Goal: Task Accomplishment & Management: Manage account settings

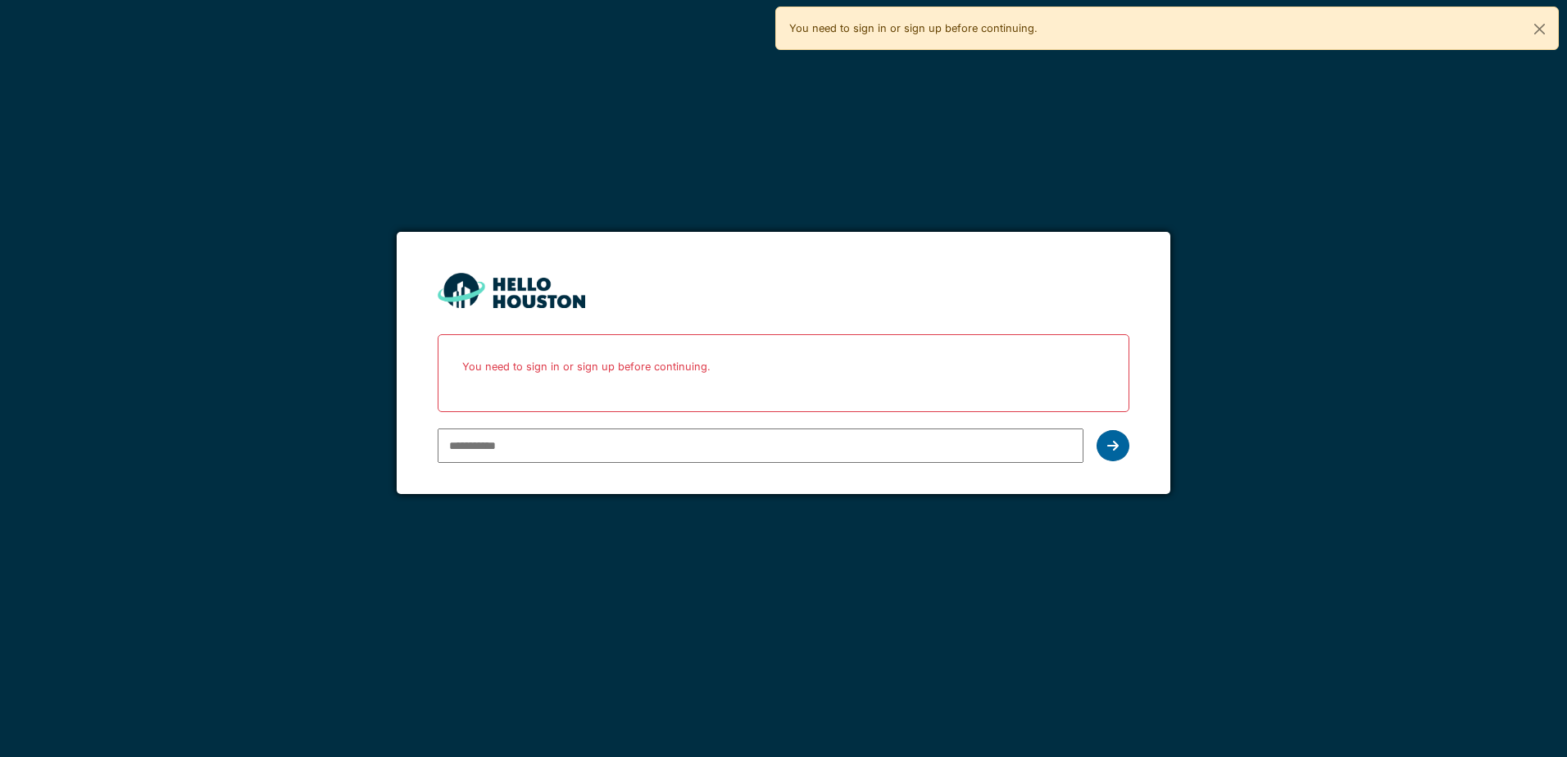
type input "**********"
click at [1108, 453] on div at bounding box center [1113, 445] width 33 height 31
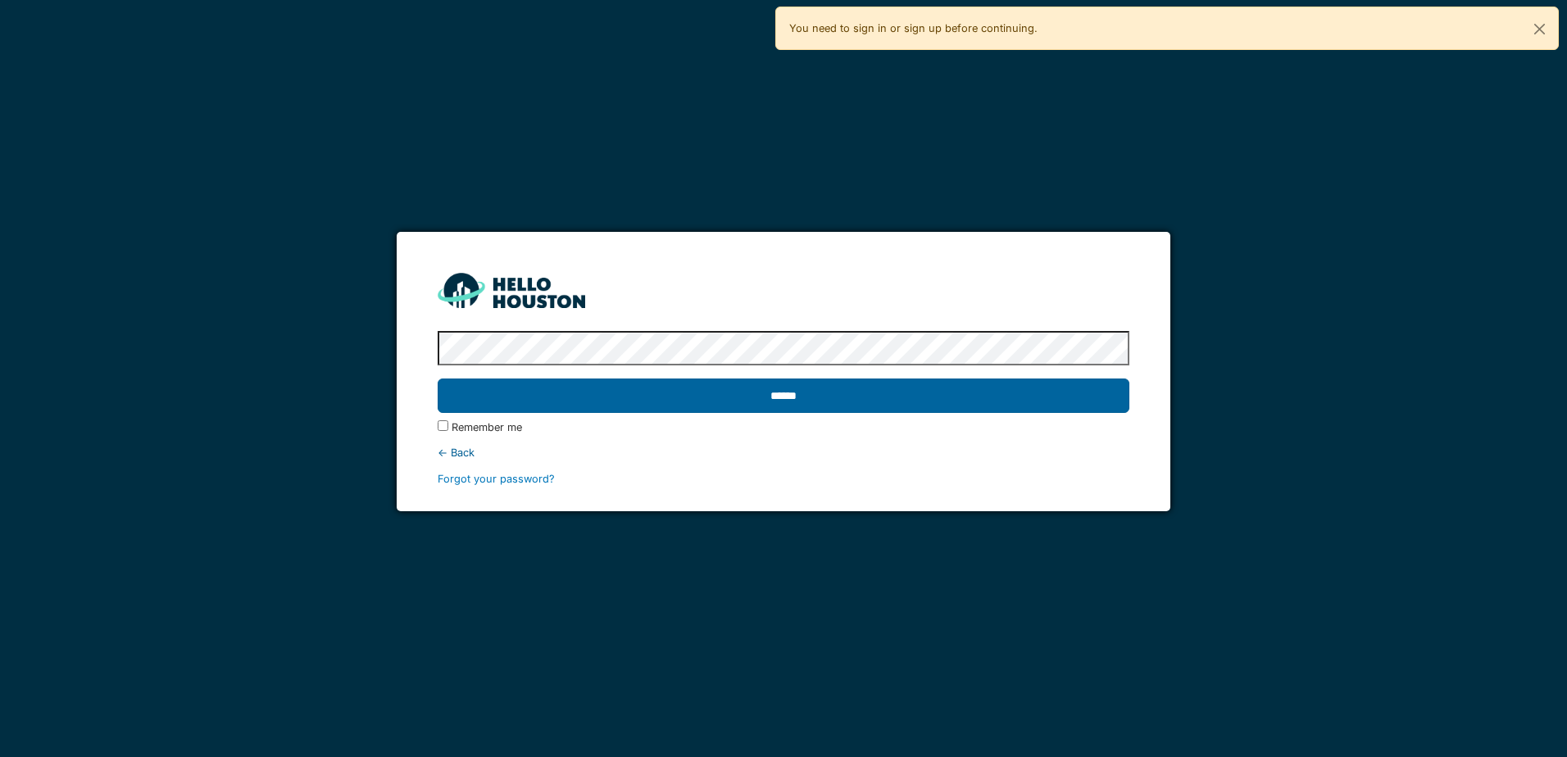
click at [1056, 388] on input "******" at bounding box center [783, 396] width 691 height 34
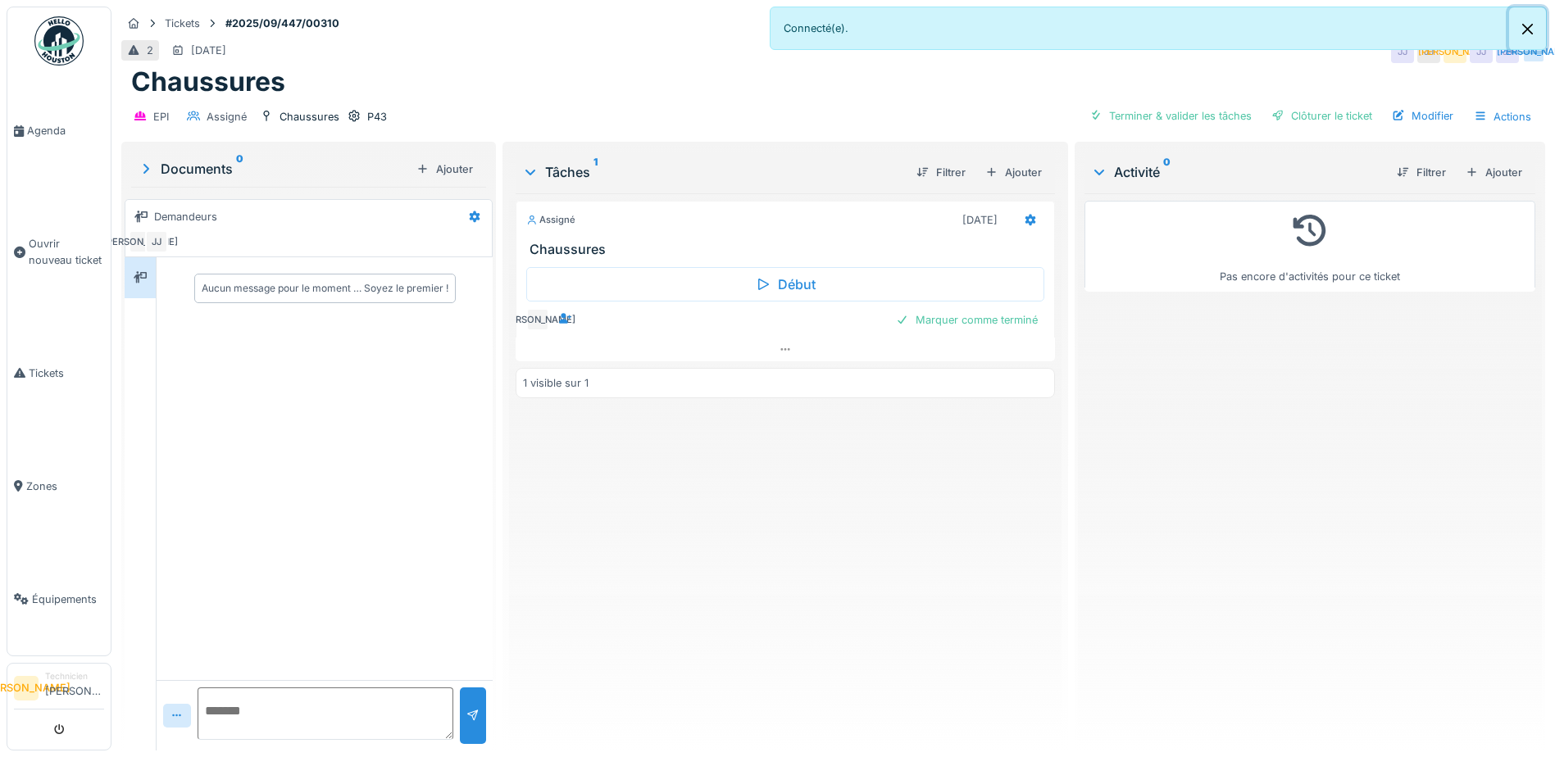
click at [1527, 29] on button "Close" at bounding box center [1527, 28] width 37 height 43
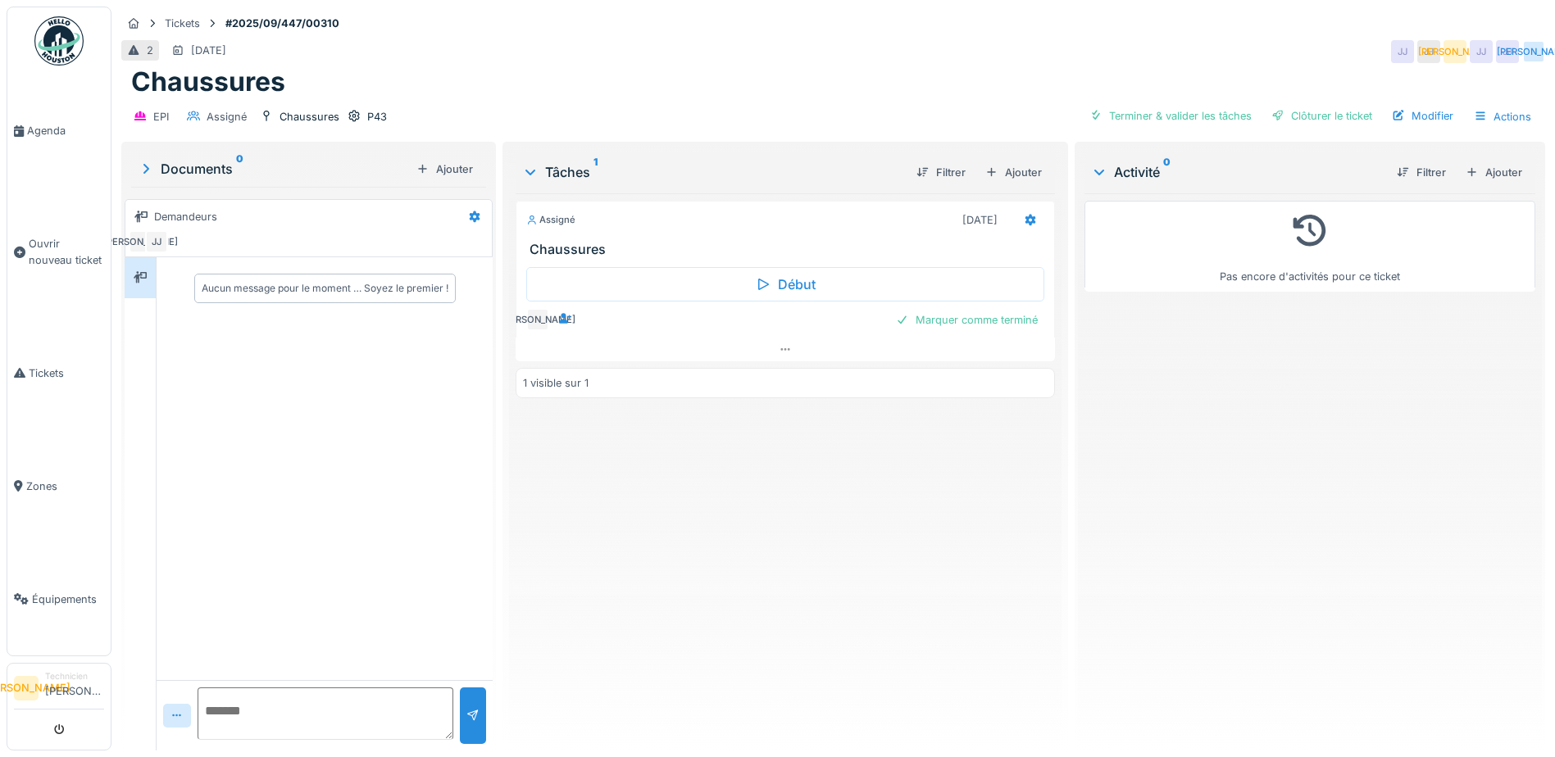
click at [643, 52] on div "2 17/09/2025 JJ JJ JA JJ JJ JA" at bounding box center [833, 52] width 1424 height 30
click at [186, 20] on div "Tickets" at bounding box center [182, 24] width 35 height 16
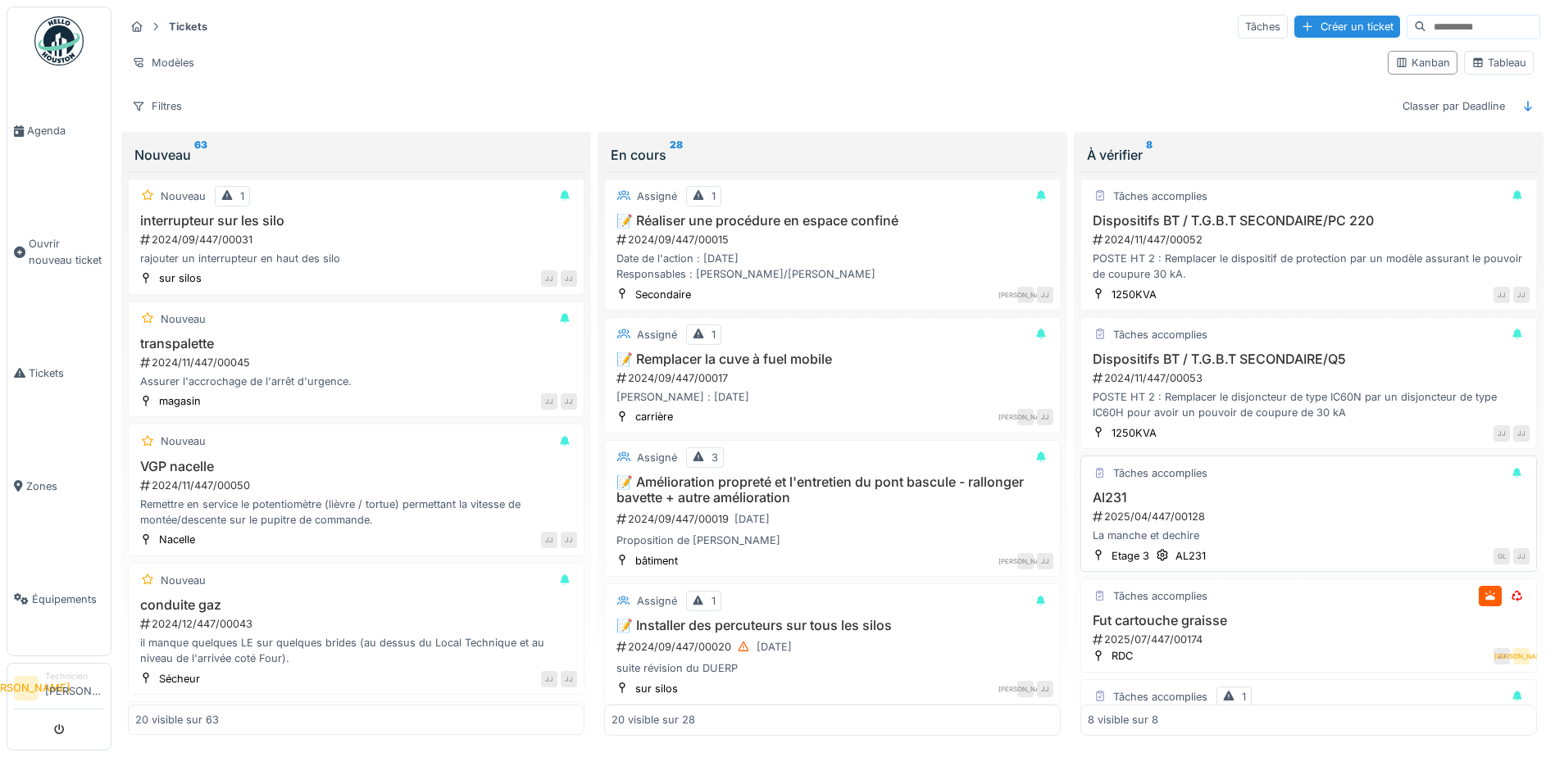
scroll to position [82, 0]
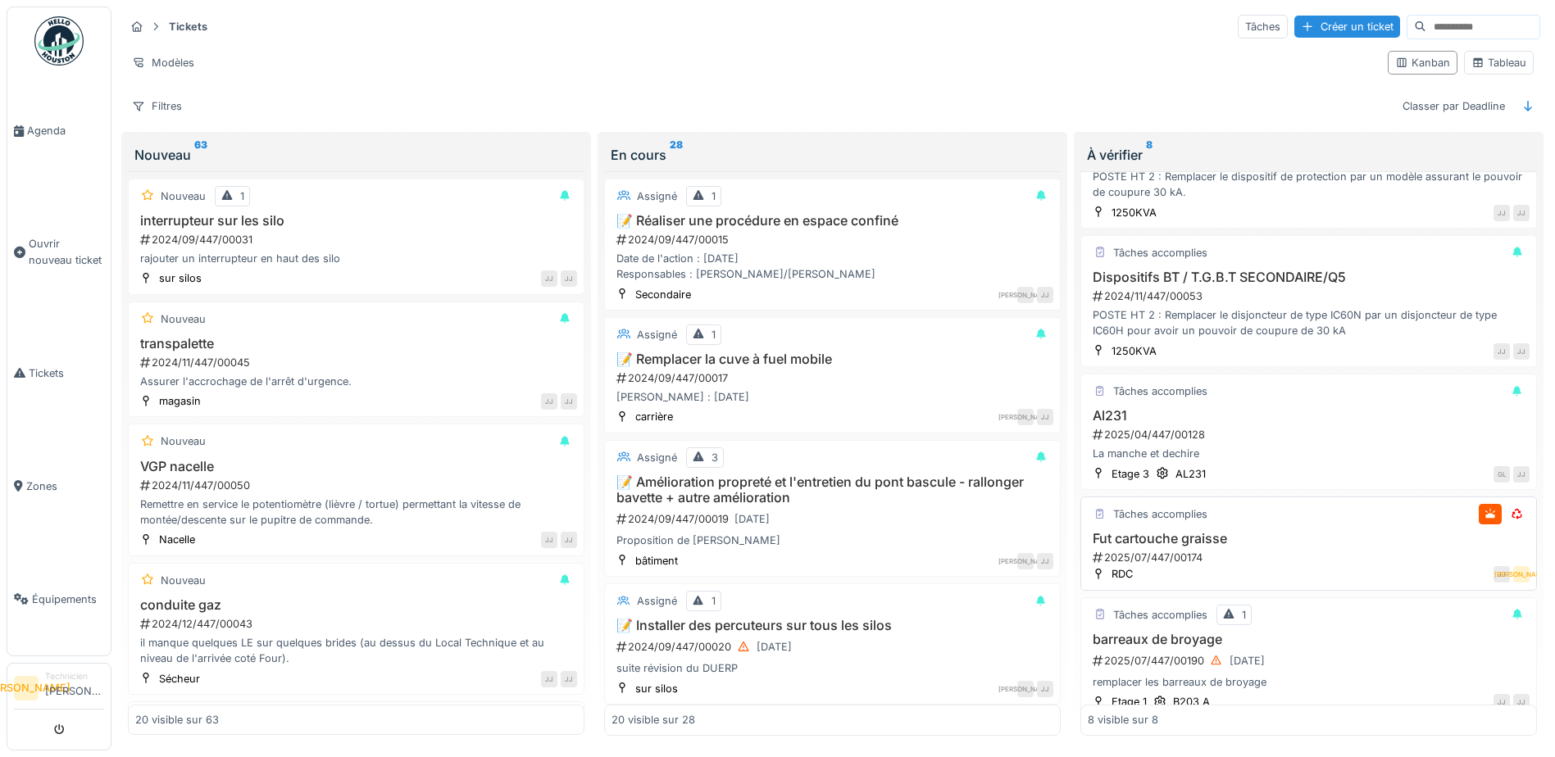
click at [1396, 547] on h3 "Fut cartouche graisse" at bounding box center [1309, 539] width 442 height 16
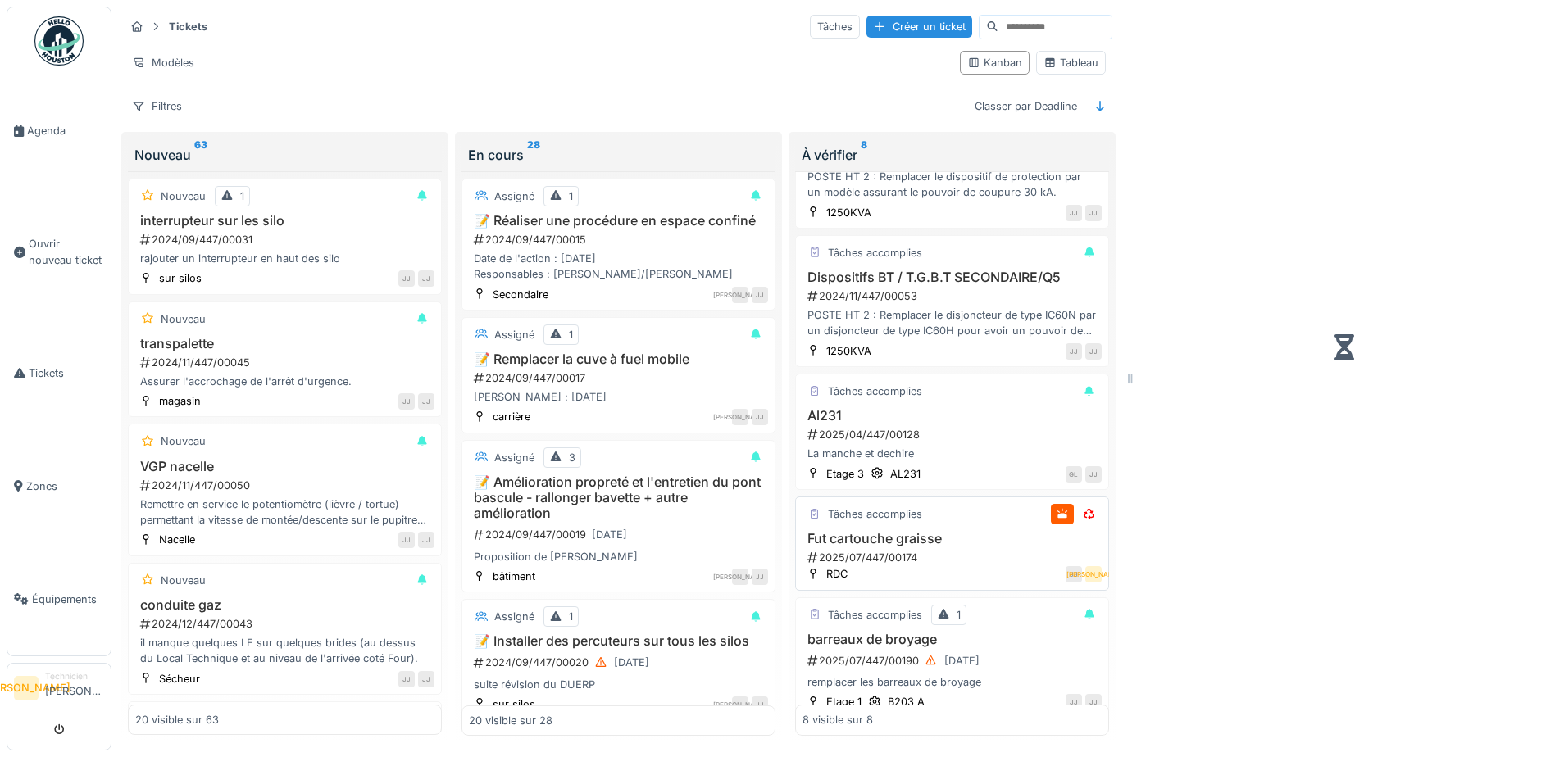
scroll to position [98, 0]
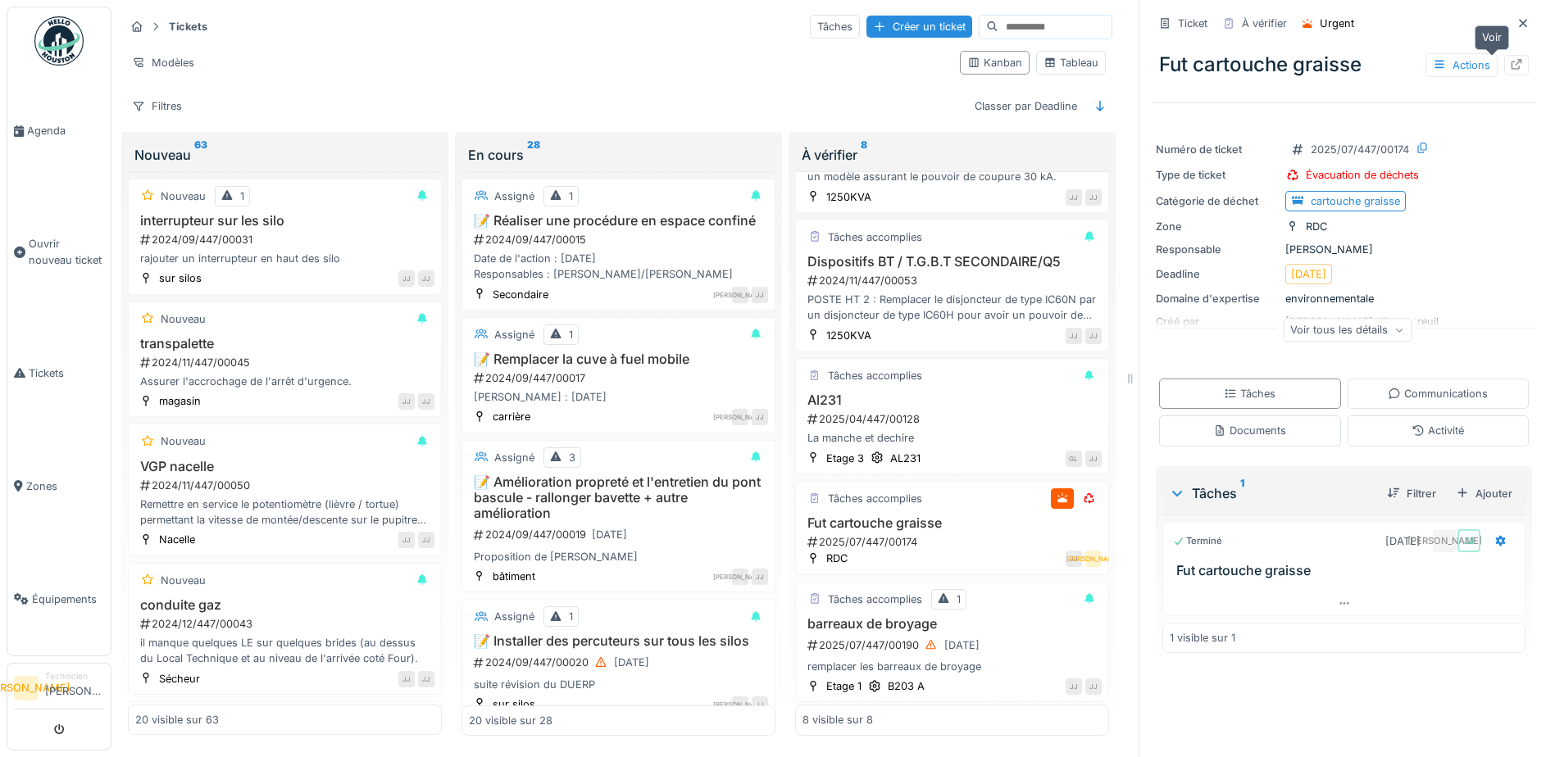
click at [1510, 57] on div at bounding box center [1516, 65] width 13 height 16
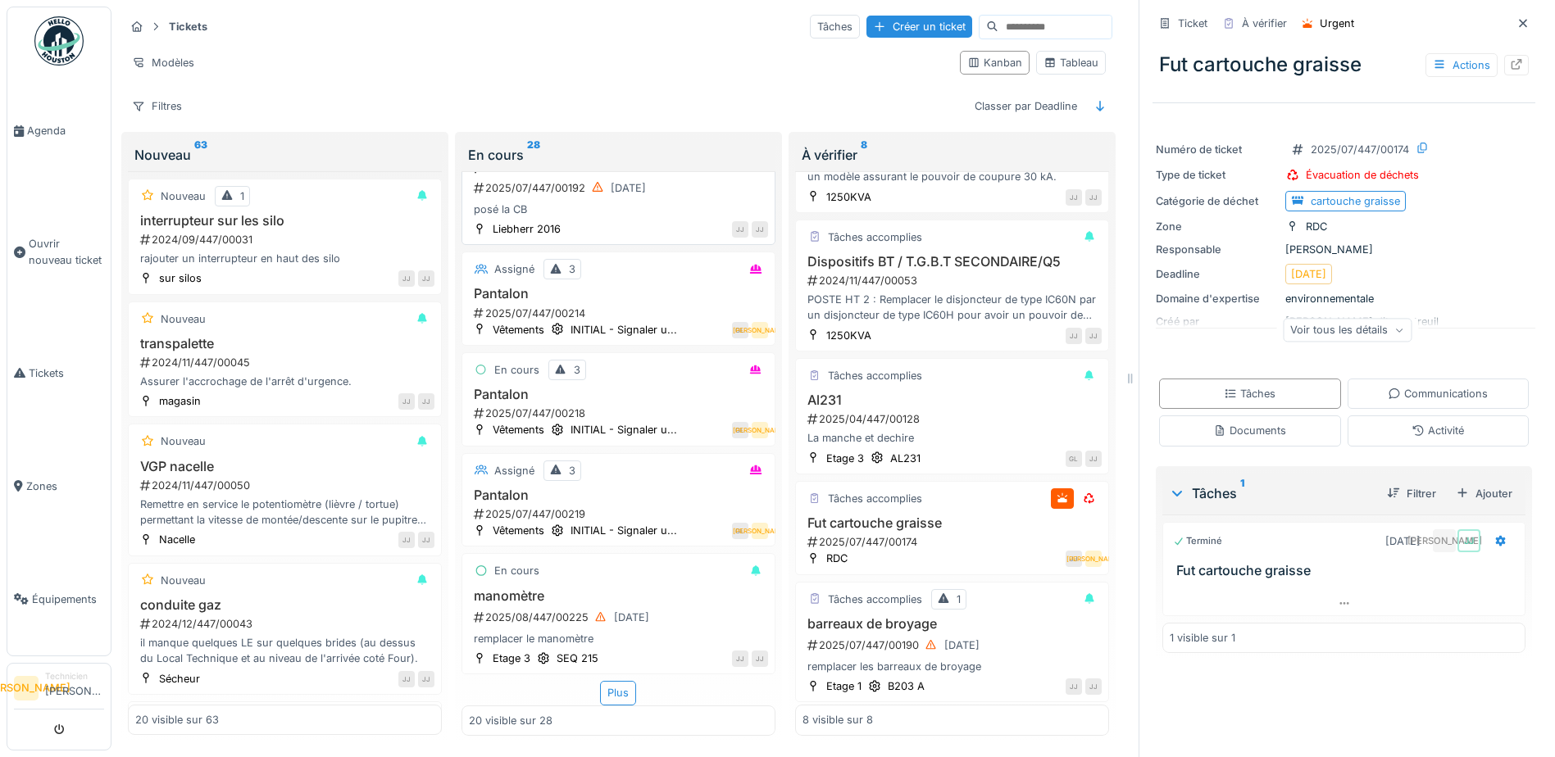
scroll to position [2015, 0]
click at [618, 681] on div "Plus" at bounding box center [618, 693] width 36 height 24
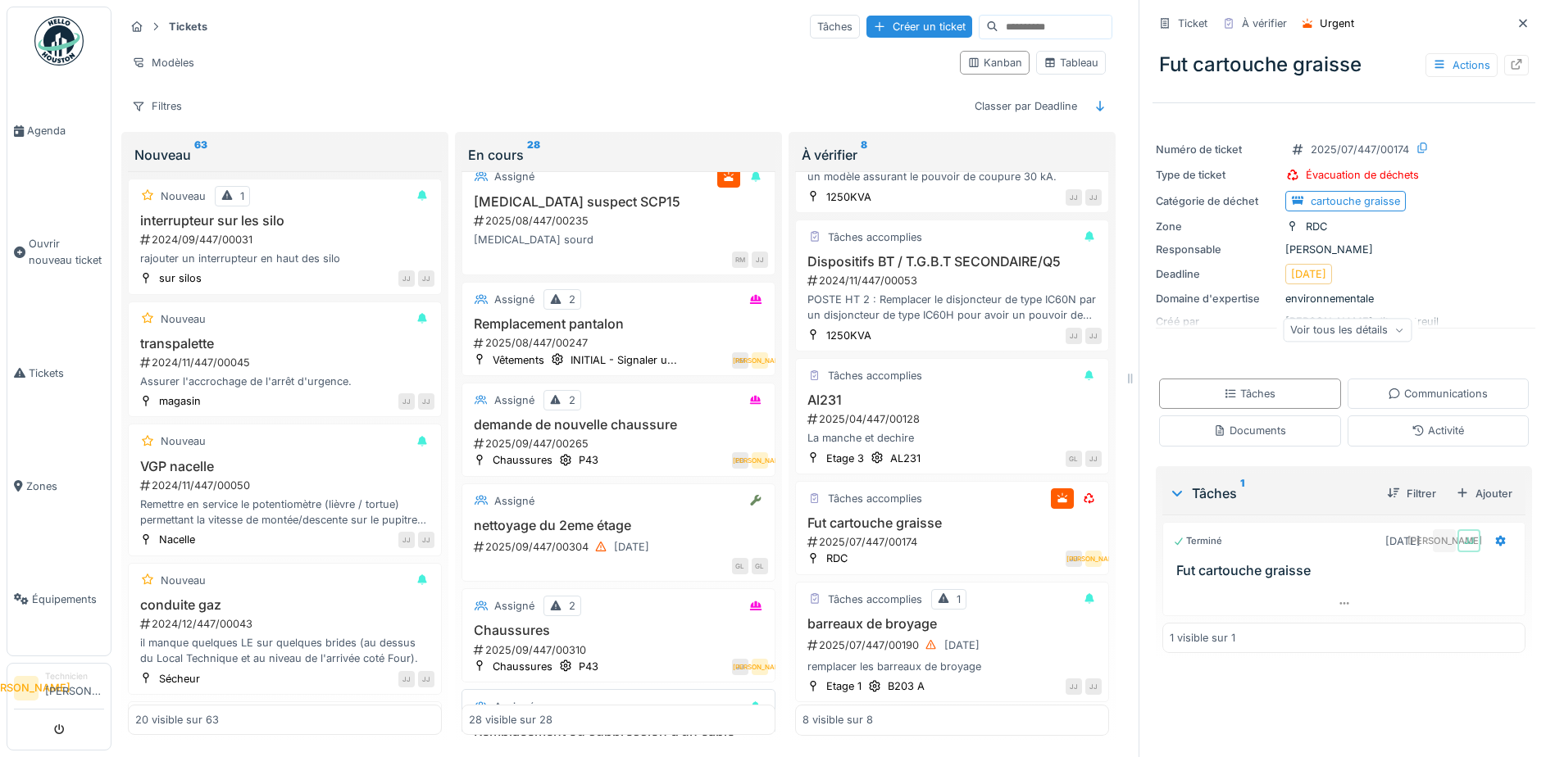
scroll to position [2672, 0]
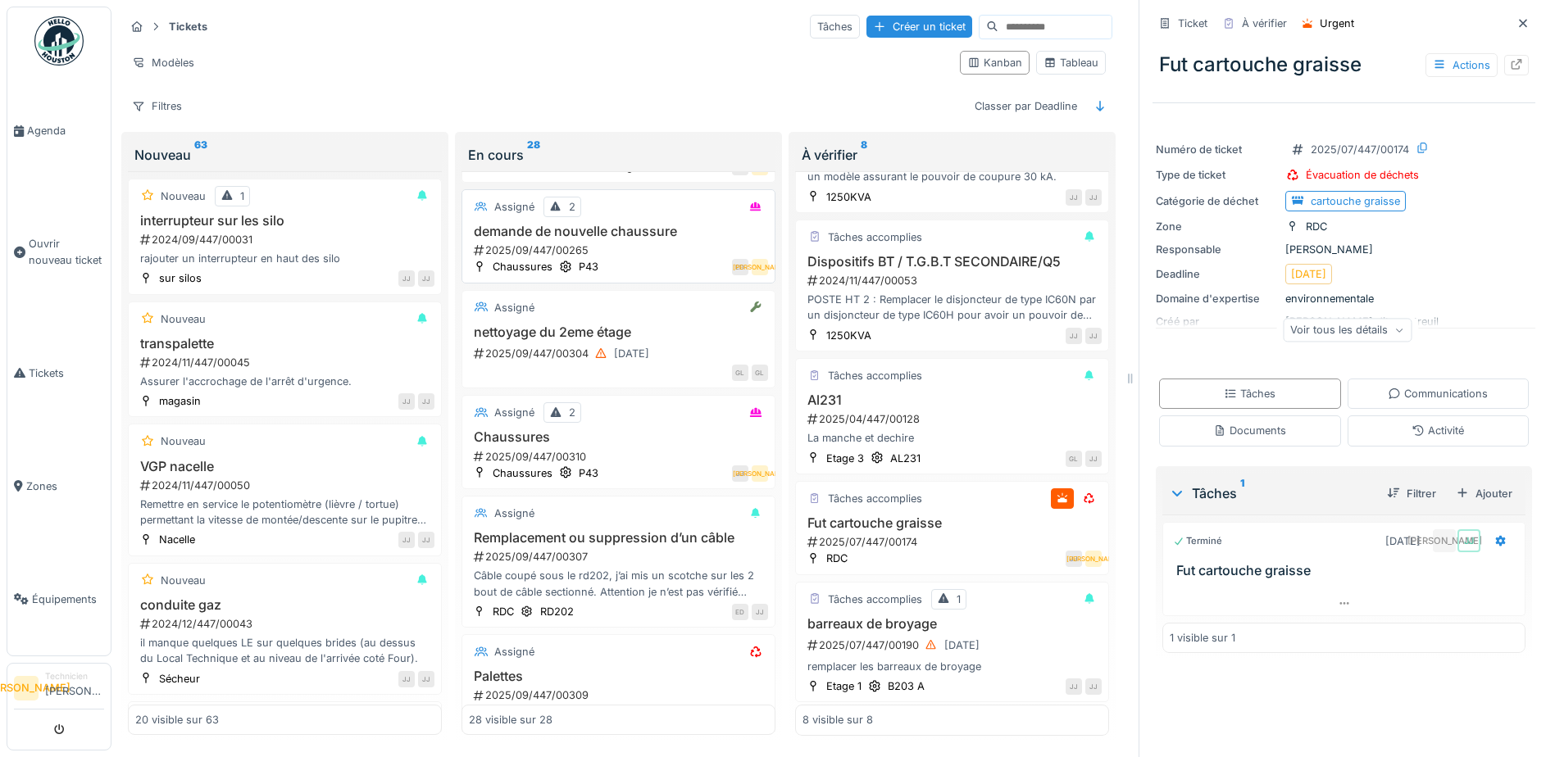
click at [653, 275] on div "ED JA" at bounding box center [687, 266] width 161 height 17
click at [666, 275] on div "ED JA" at bounding box center [687, 266] width 161 height 17
click at [506, 215] on div "Assigné" at bounding box center [514, 207] width 40 height 16
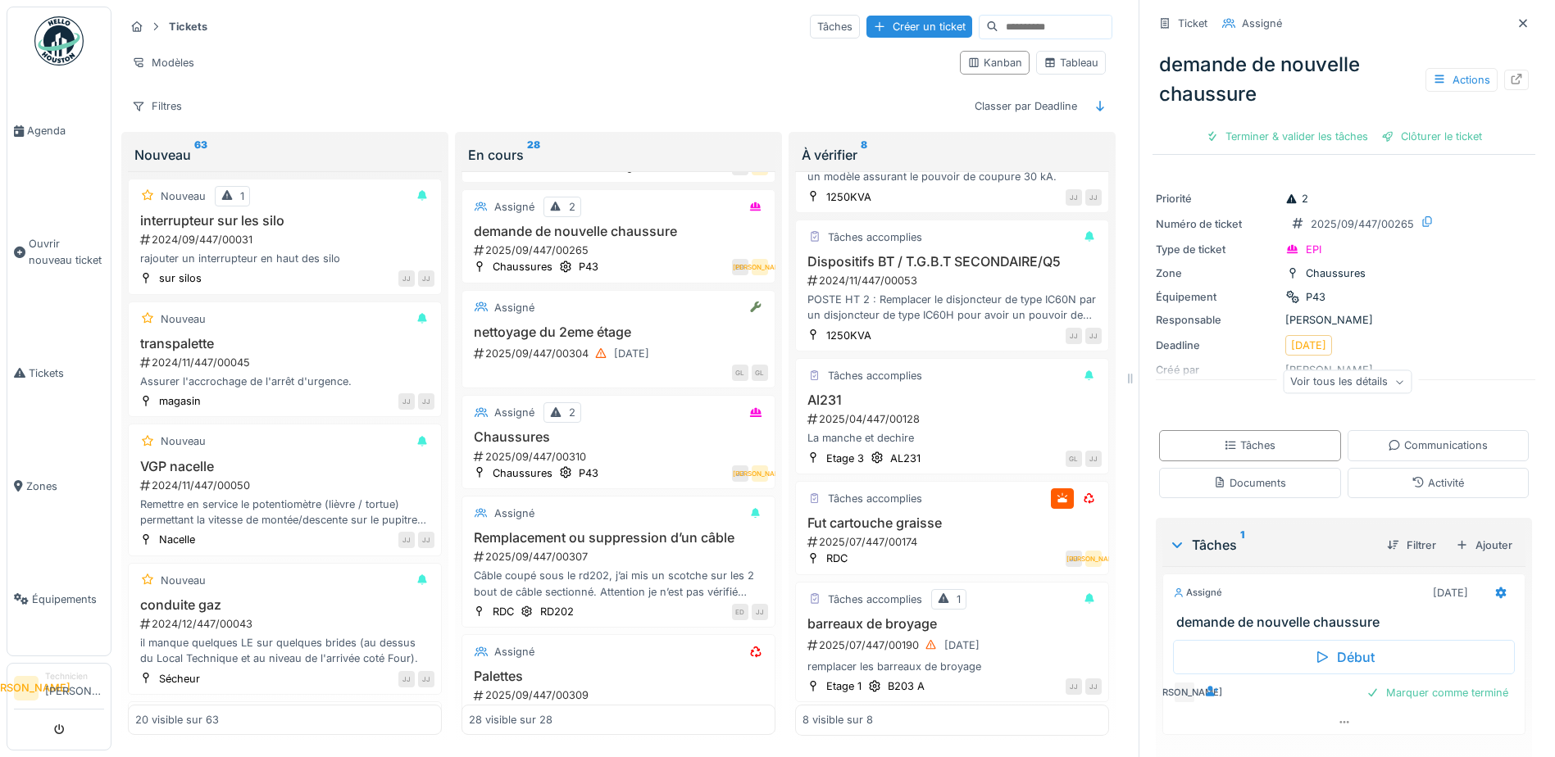
scroll to position [37, 0]
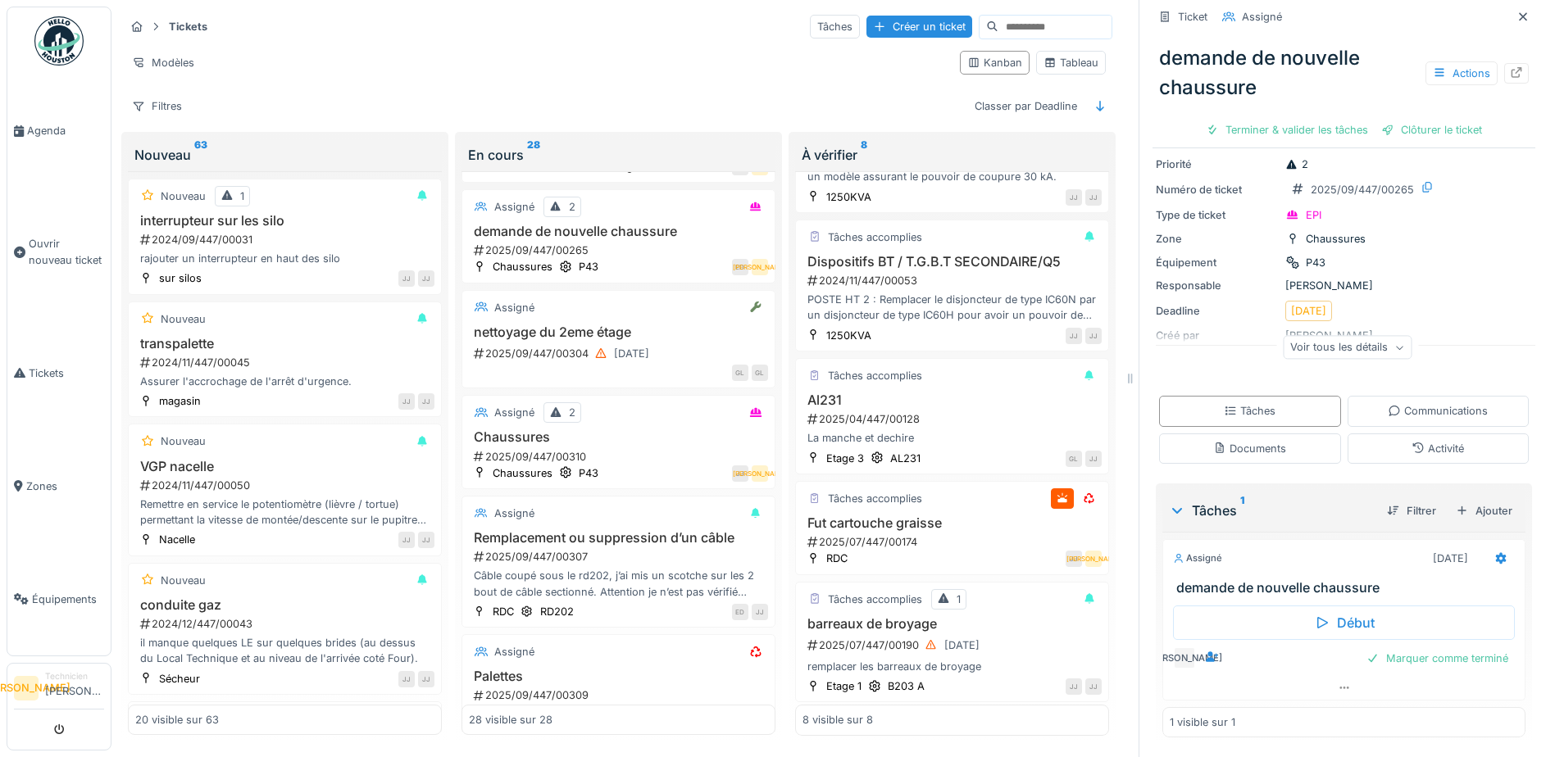
click at [1363, 345] on div "Voir tous les détails" at bounding box center [1347, 348] width 129 height 24
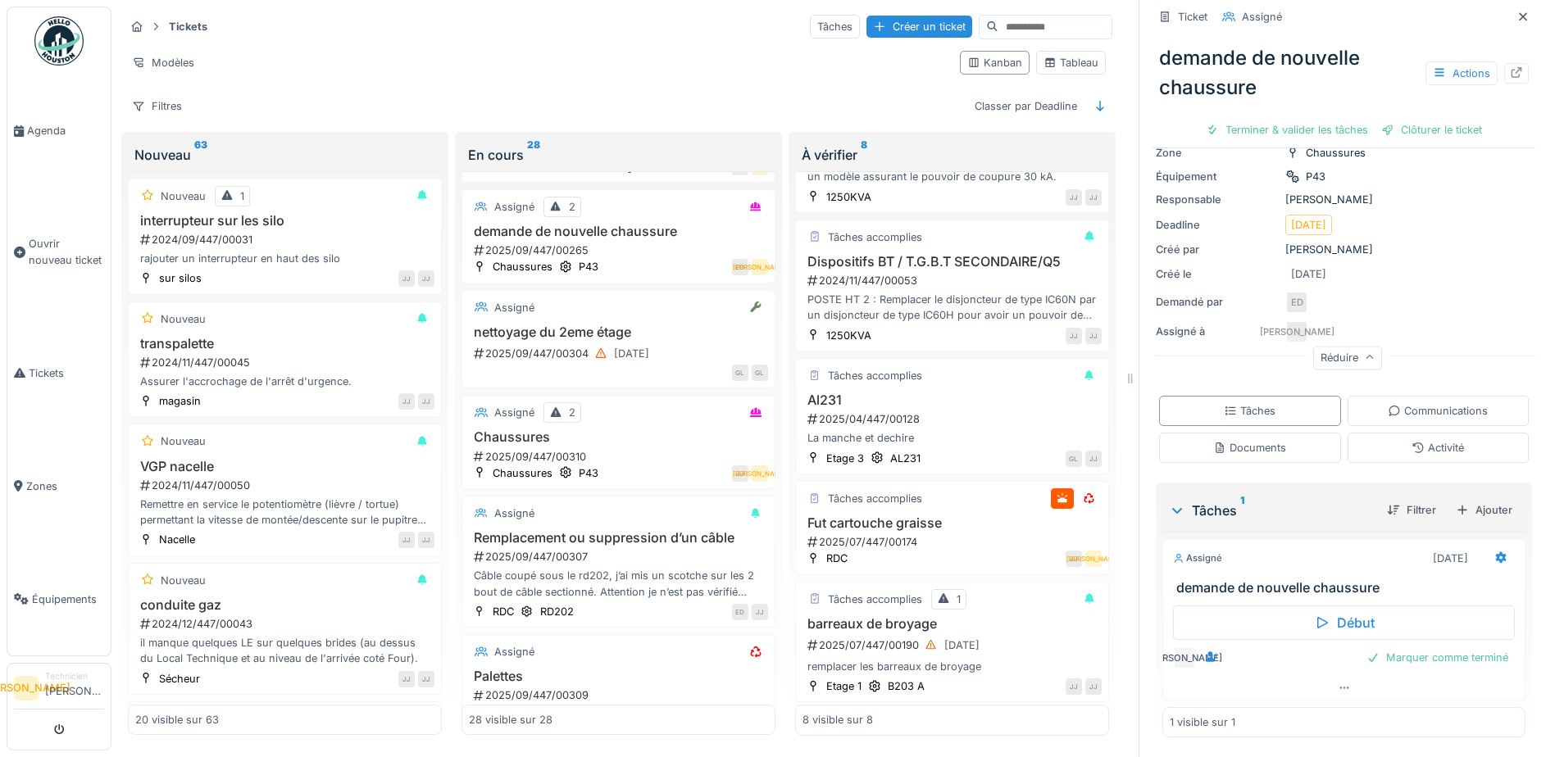
scroll to position [12, 0]
click at [1435, 652] on div "Marquer comme terminé" at bounding box center [1437, 658] width 155 height 22
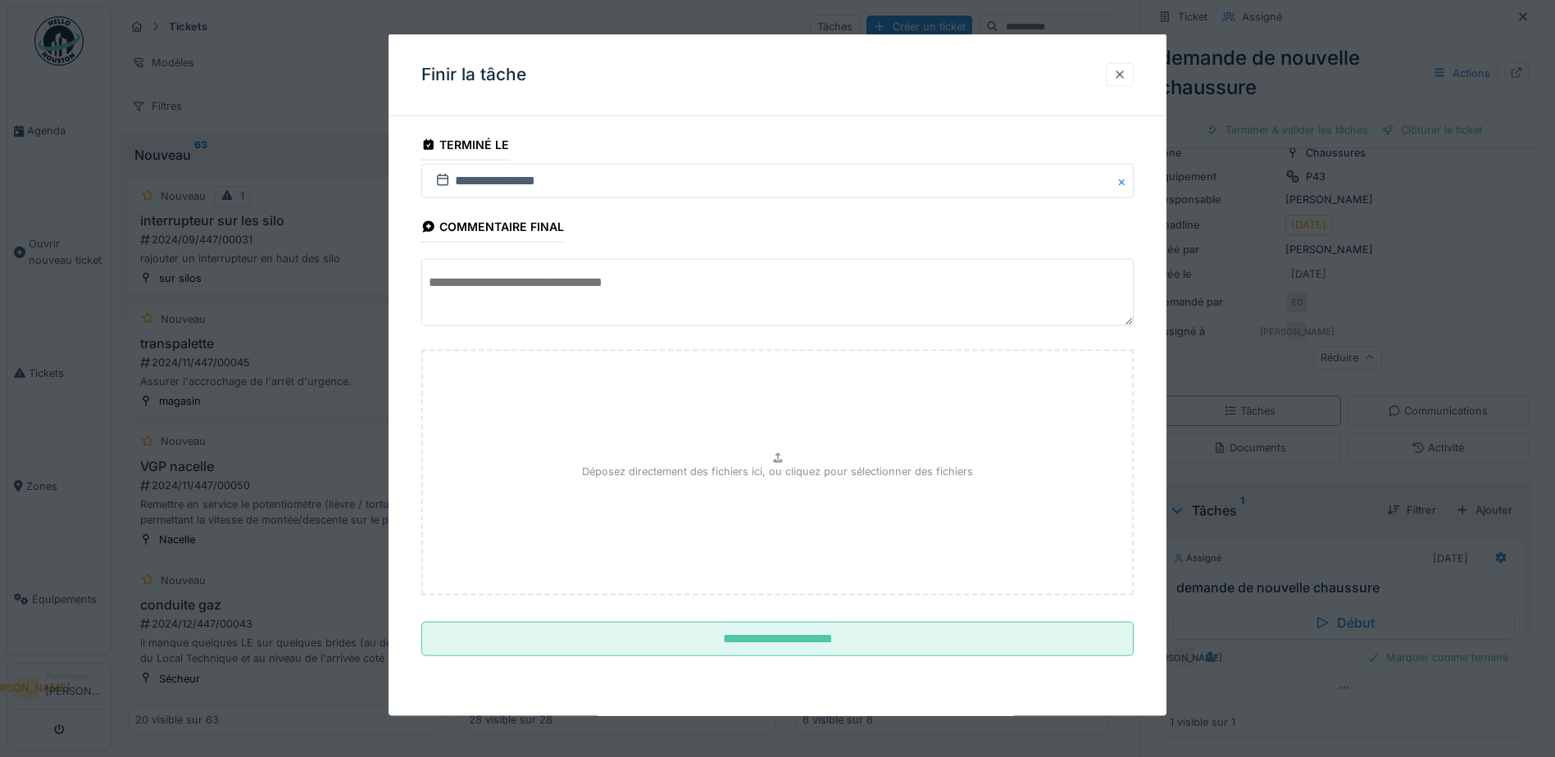
click at [1123, 70] on div at bounding box center [1119, 74] width 13 height 16
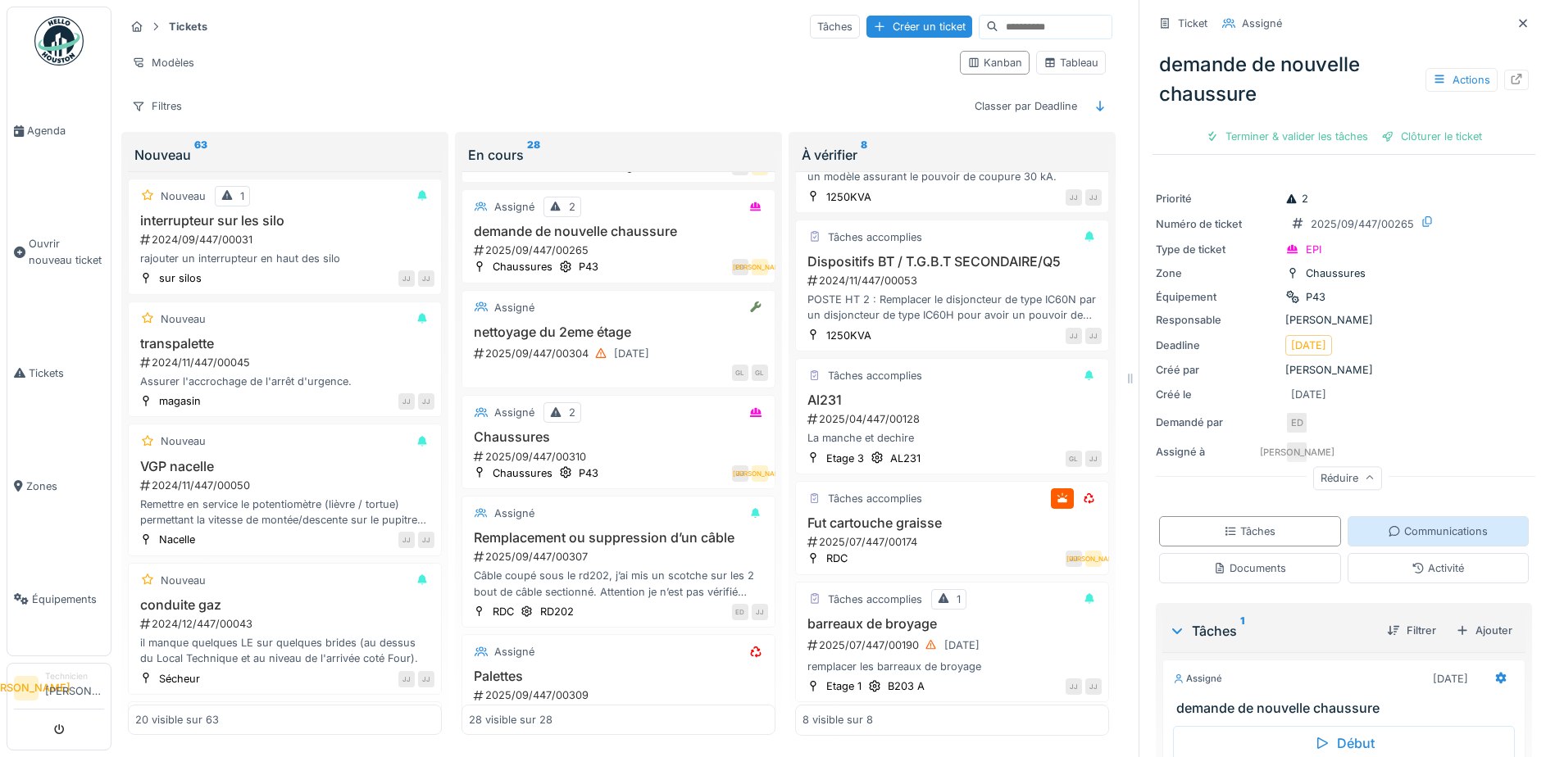
click at [1391, 527] on div "Communications" at bounding box center [1437, 532] width 100 height 16
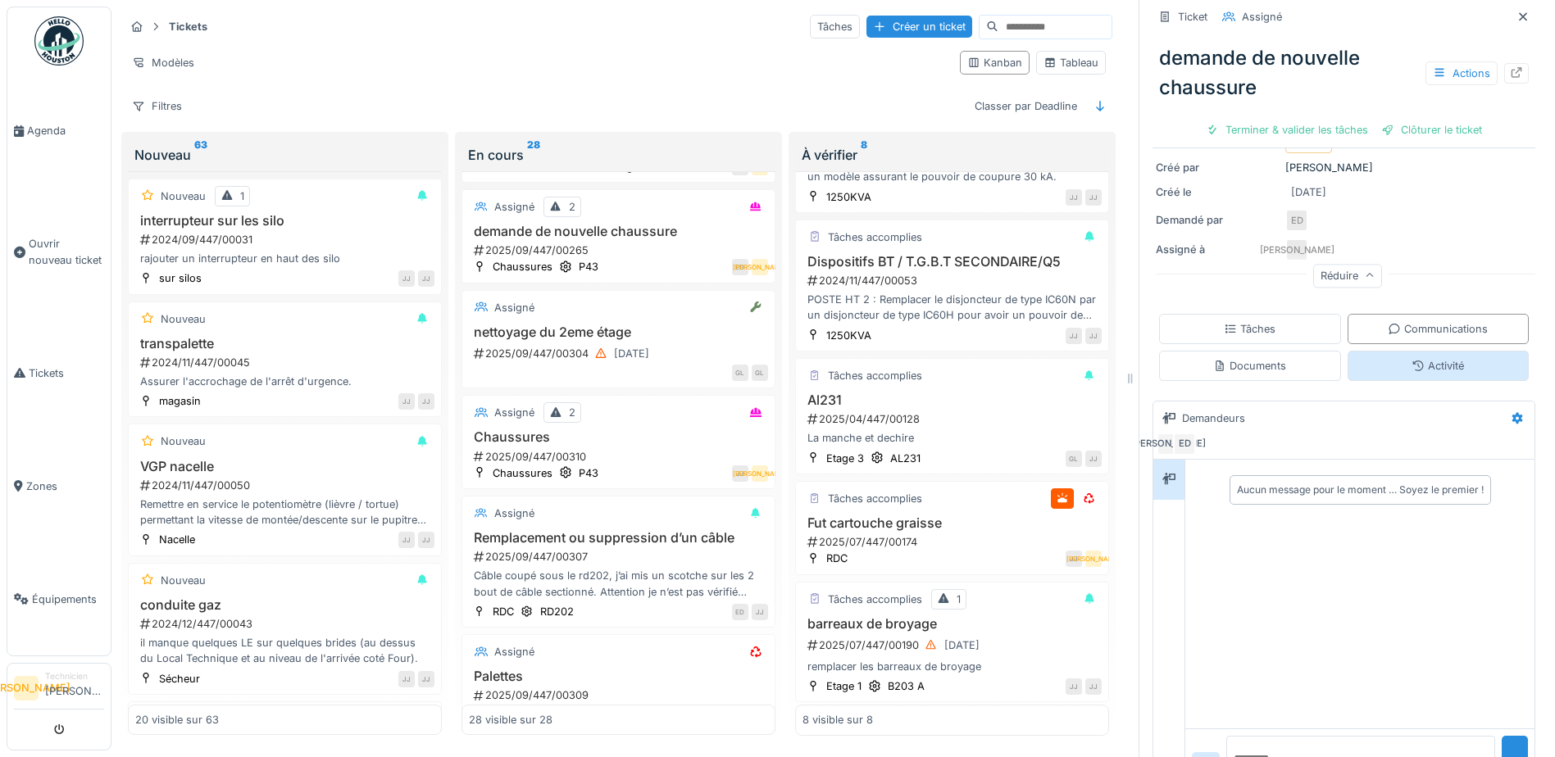
click at [1387, 354] on div "Activité" at bounding box center [1438, 366] width 182 height 30
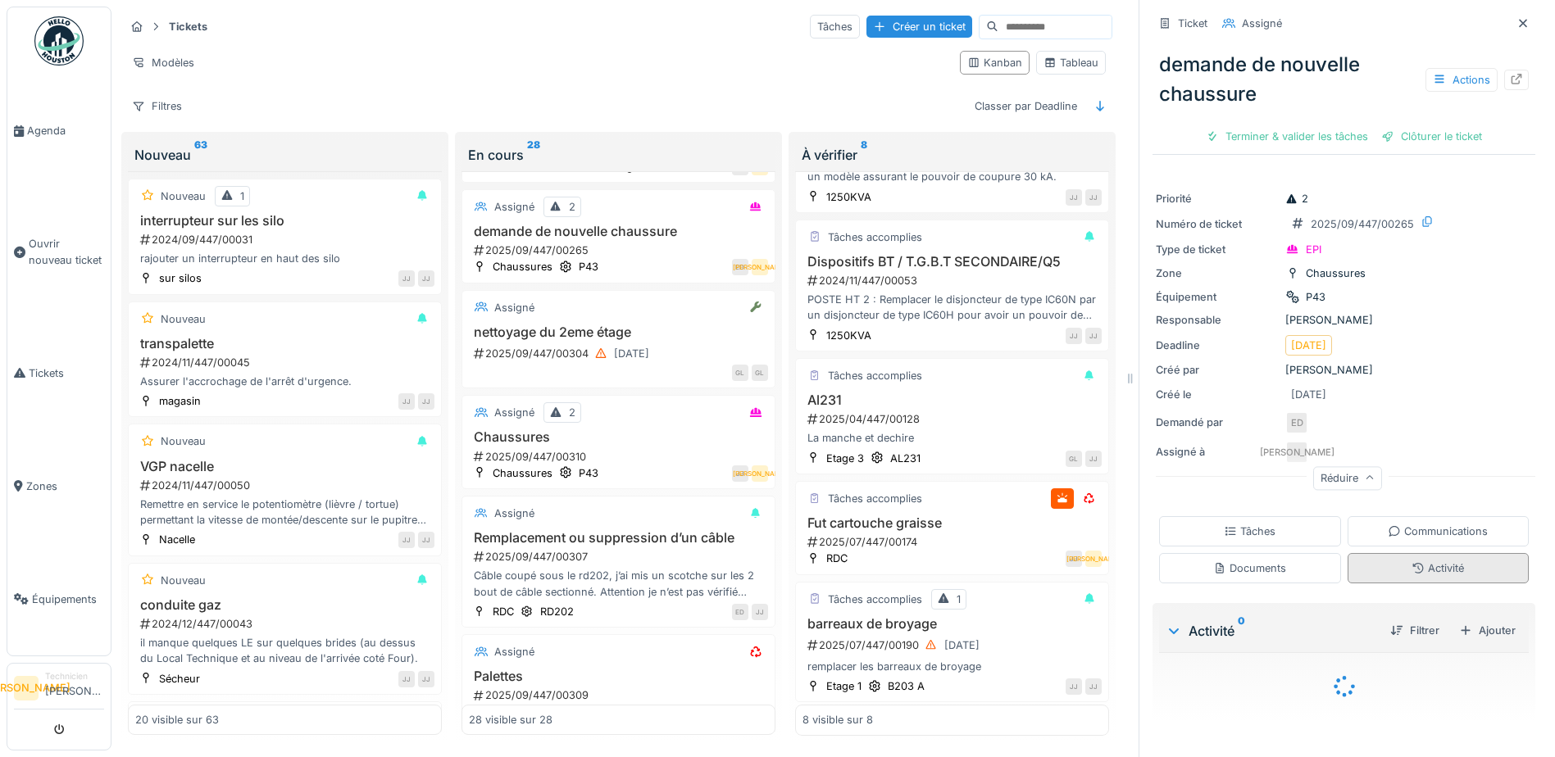
scroll to position [19, 0]
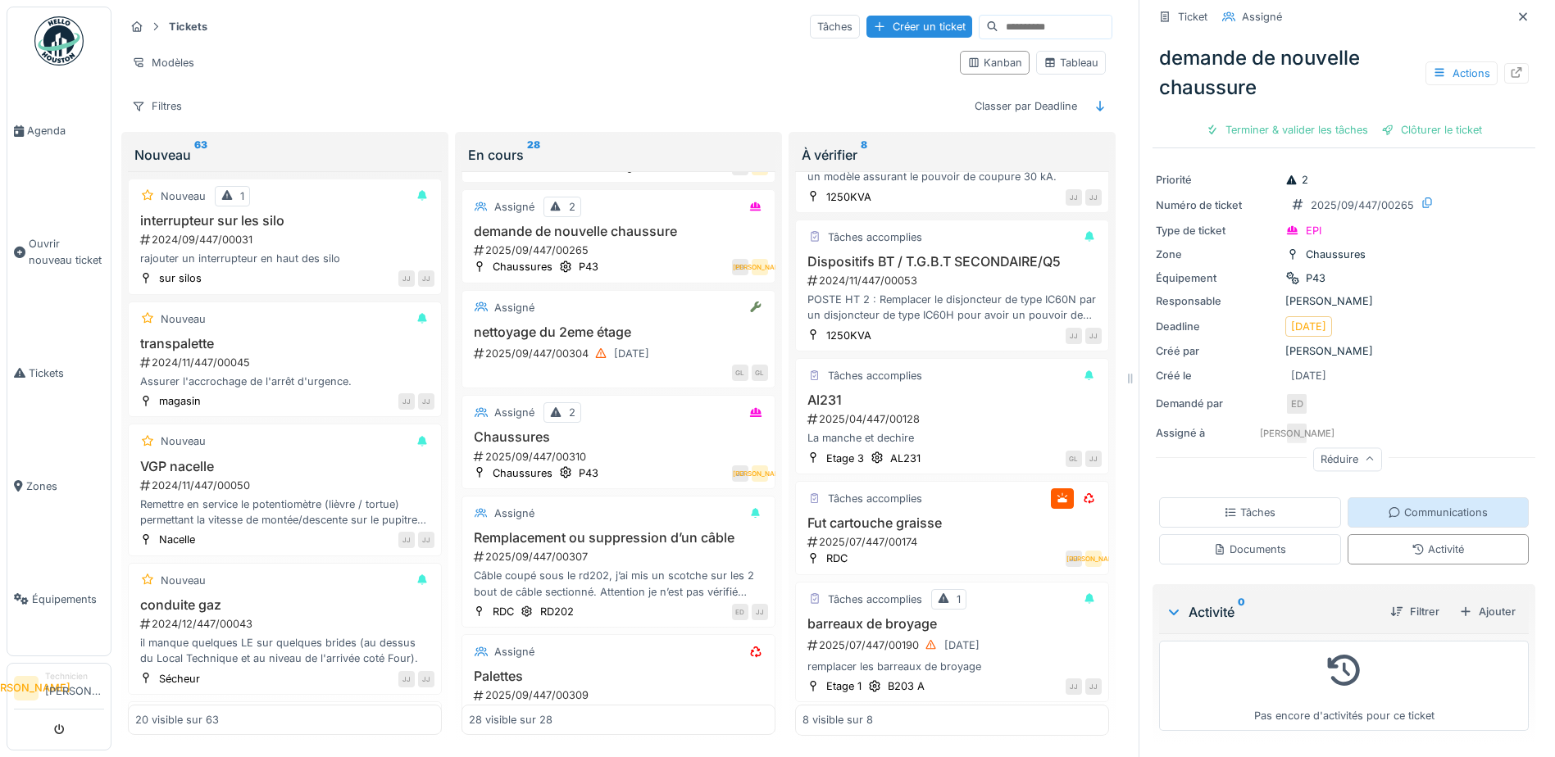
click at [1483, 497] on div "Communications" at bounding box center [1438, 512] width 182 height 30
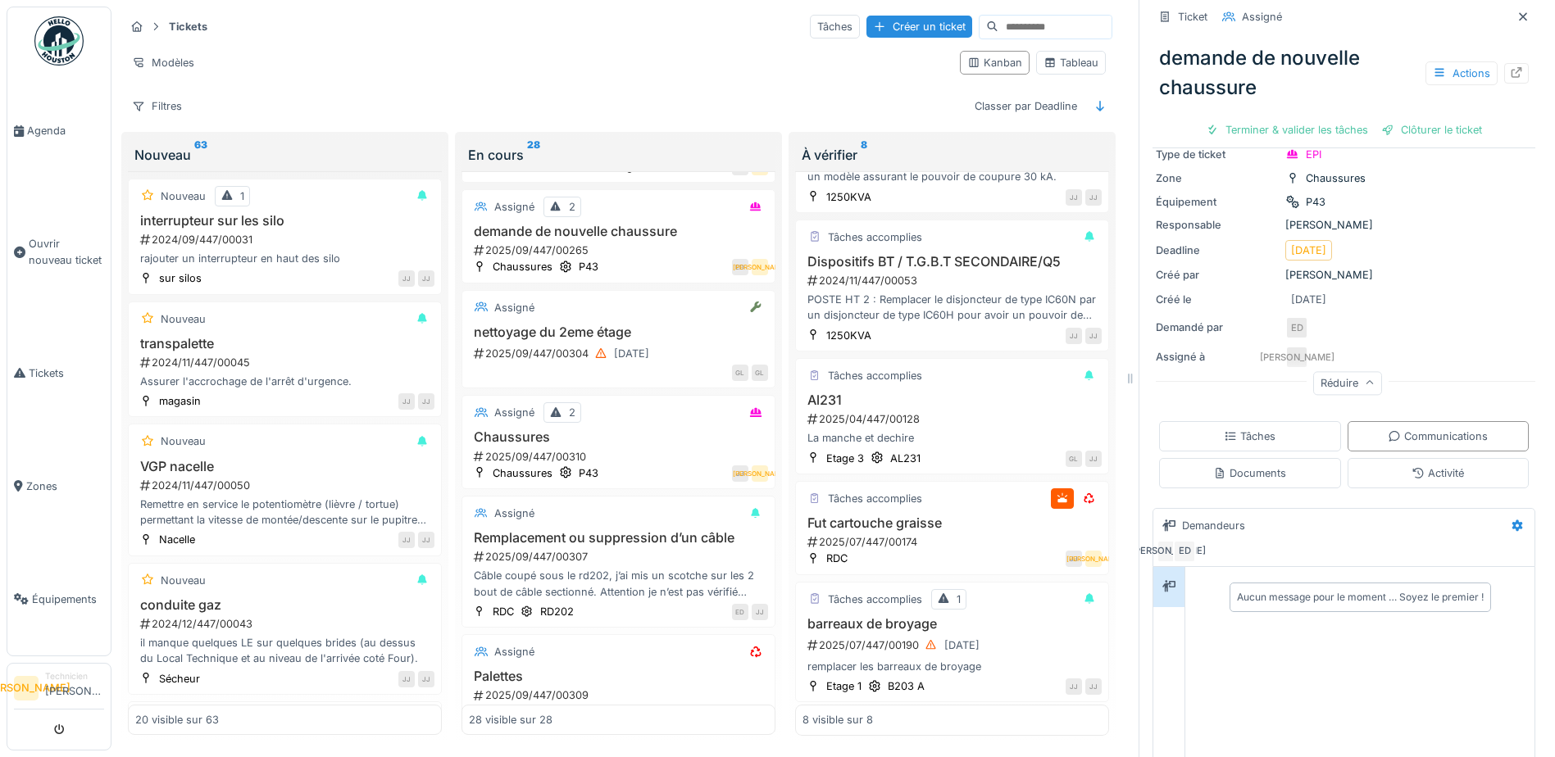
scroll to position [252, 0]
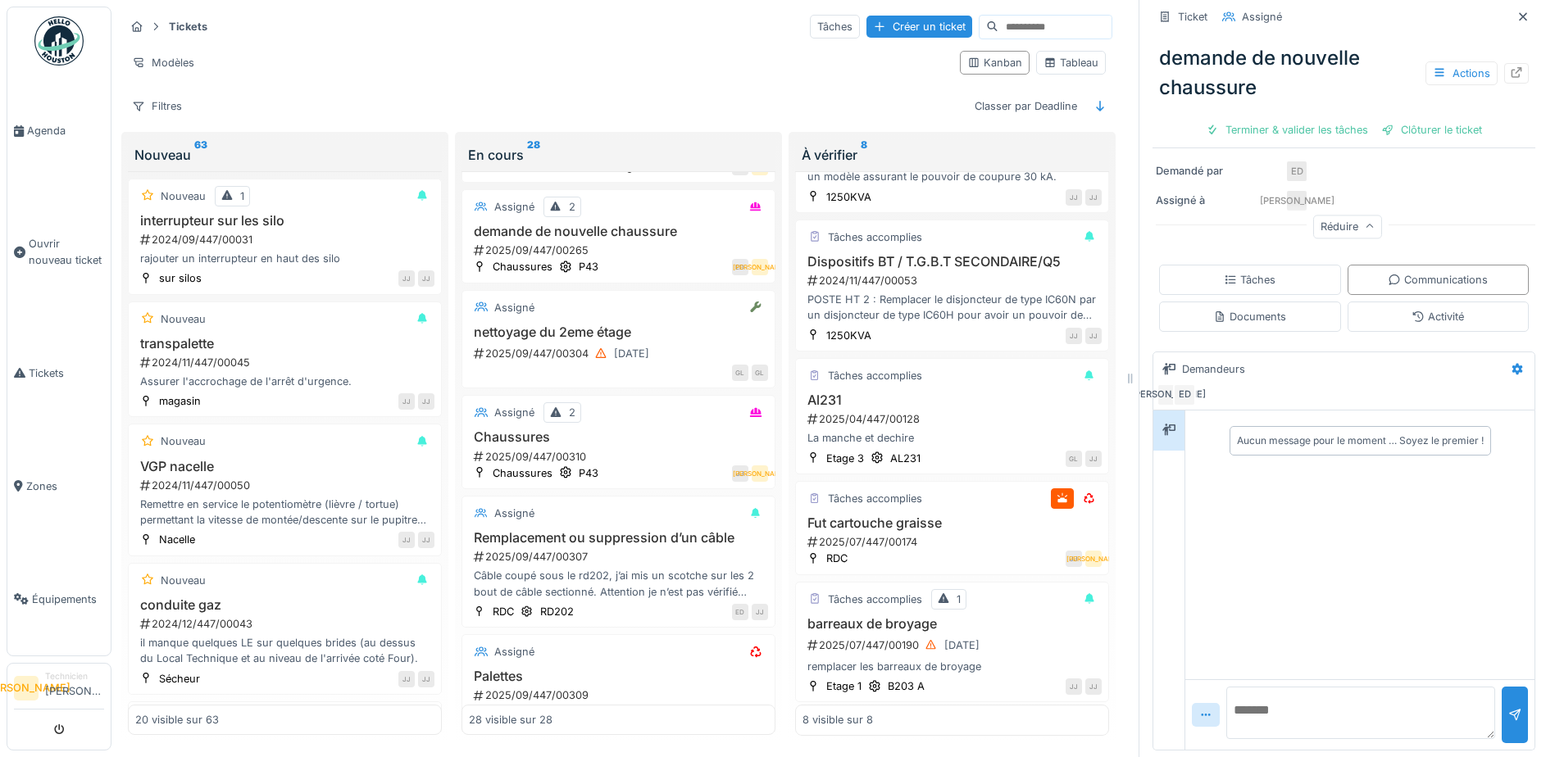
click at [1280, 703] on textarea at bounding box center [1360, 713] width 269 height 52
type textarea "**********"
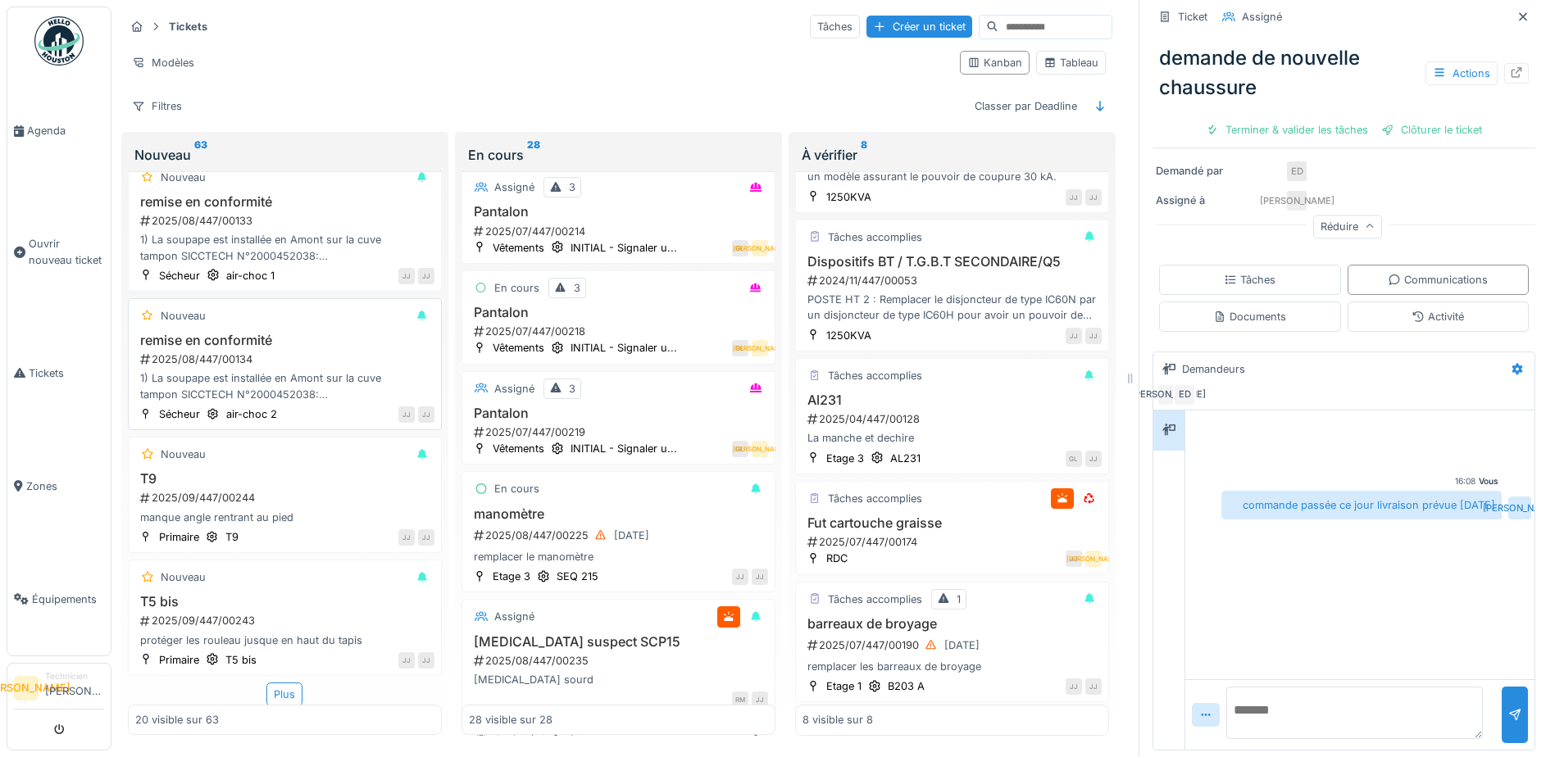
scroll to position [2008, 0]
click at [268, 681] on div "Plus" at bounding box center [284, 693] width 36 height 24
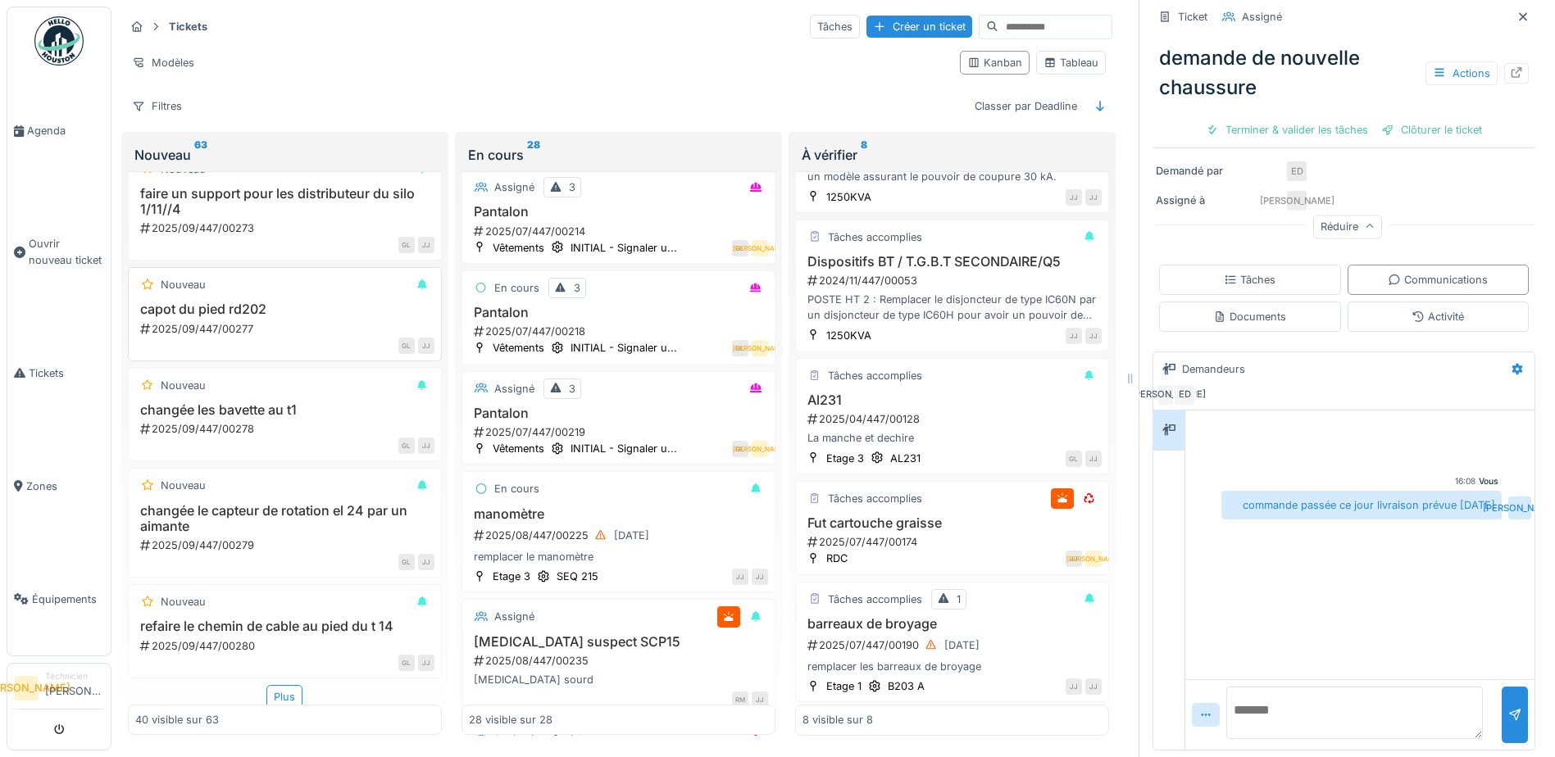
scroll to position [4237, 0]
click at [280, 681] on div "Plus" at bounding box center [284, 693] width 36 height 24
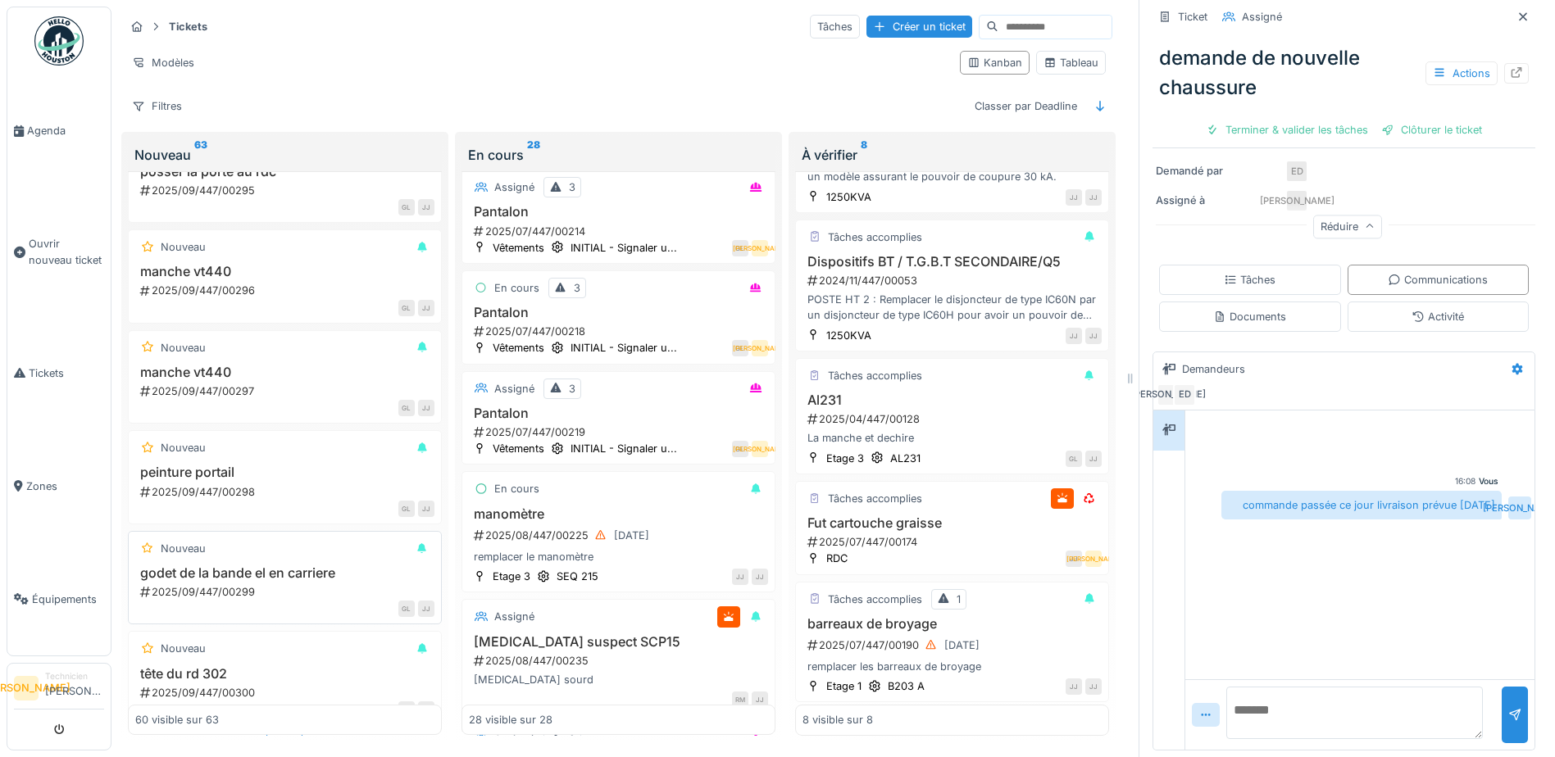
scroll to position [6370, 0]
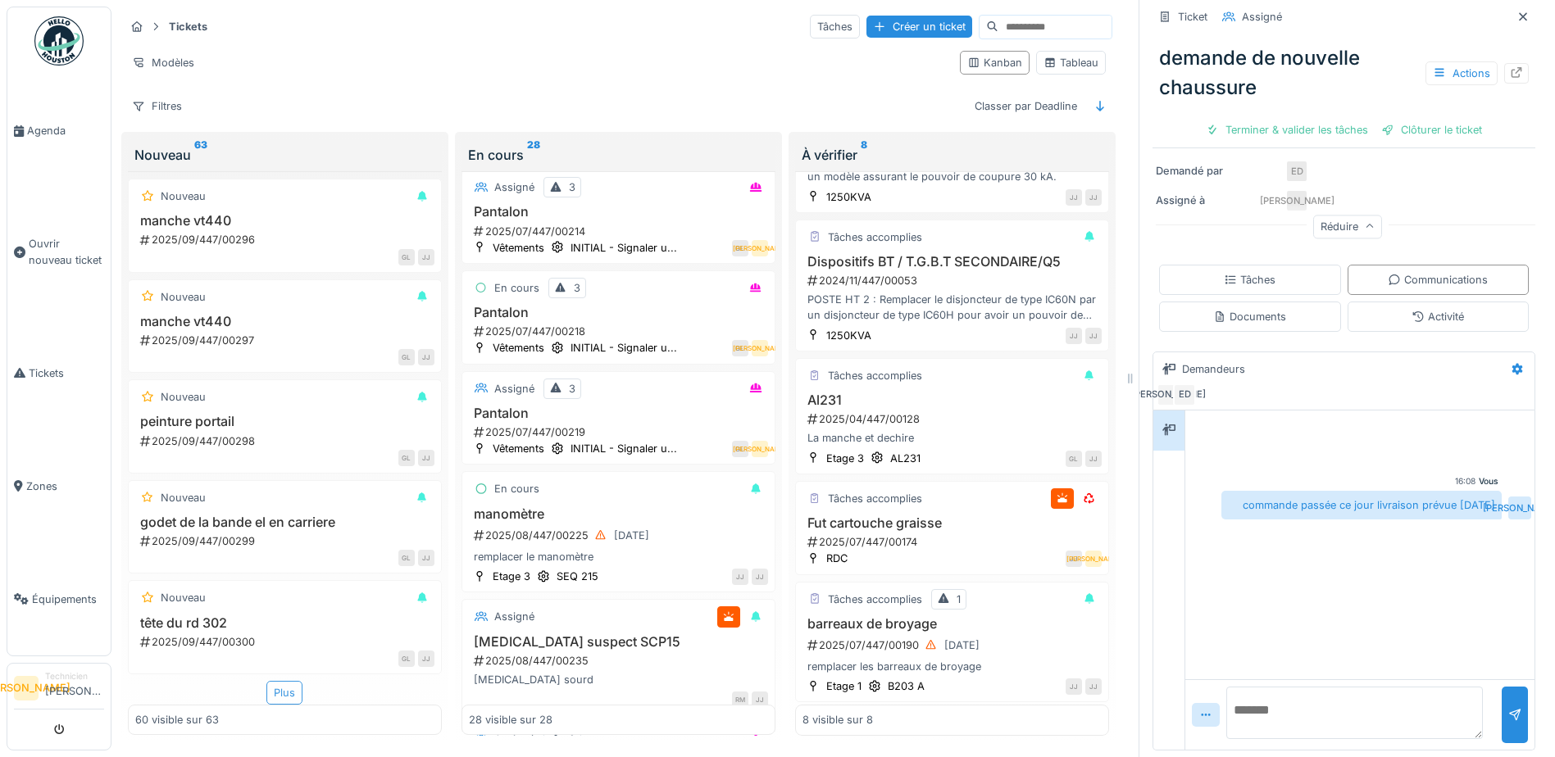
click at [283, 681] on div "Plus" at bounding box center [284, 693] width 36 height 24
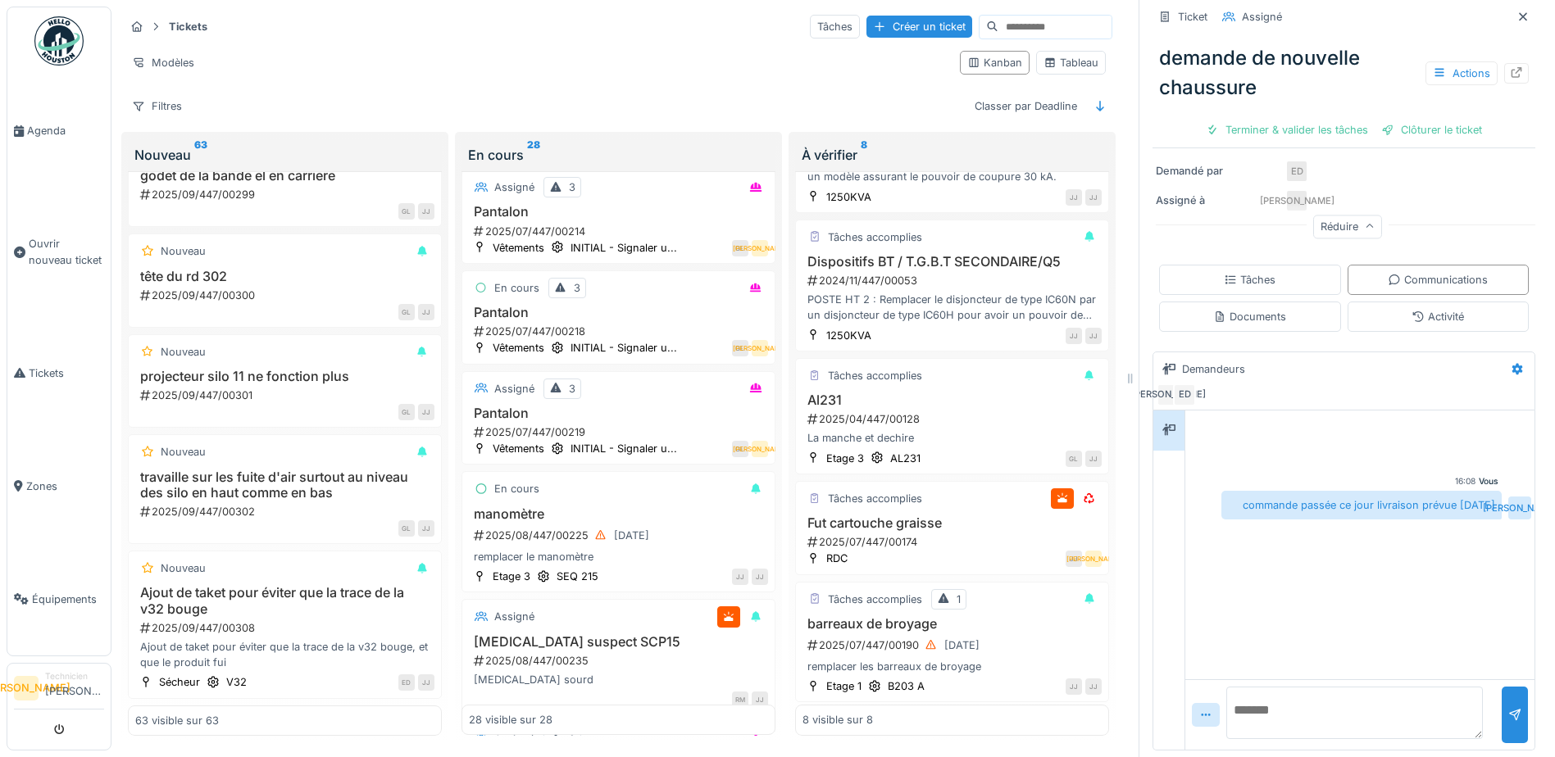
scroll to position [6716, 0]
click at [1519, 12] on icon at bounding box center [1523, 16] width 8 height 8
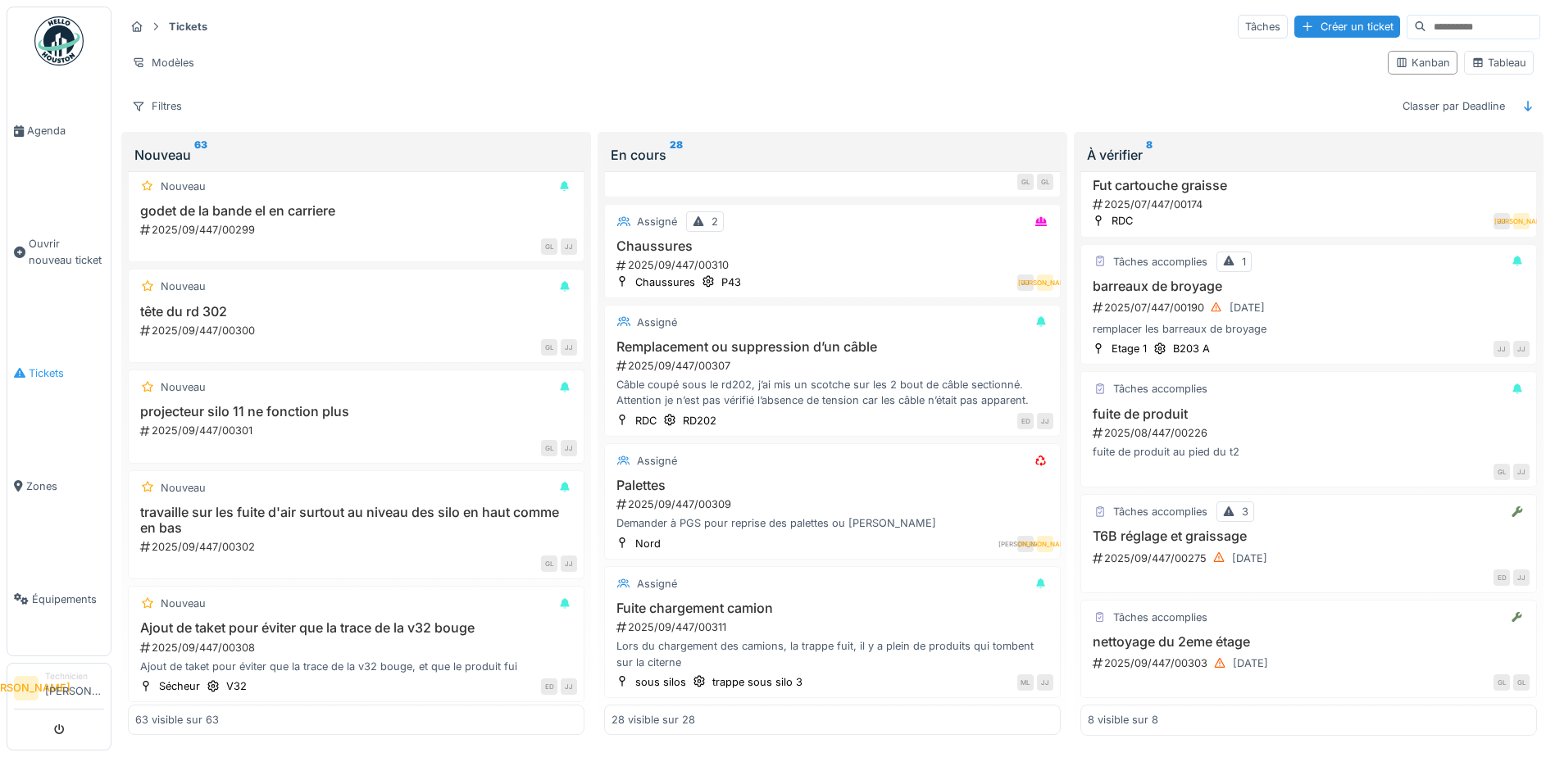
click at [39, 366] on span "Tickets" at bounding box center [66, 374] width 75 height 16
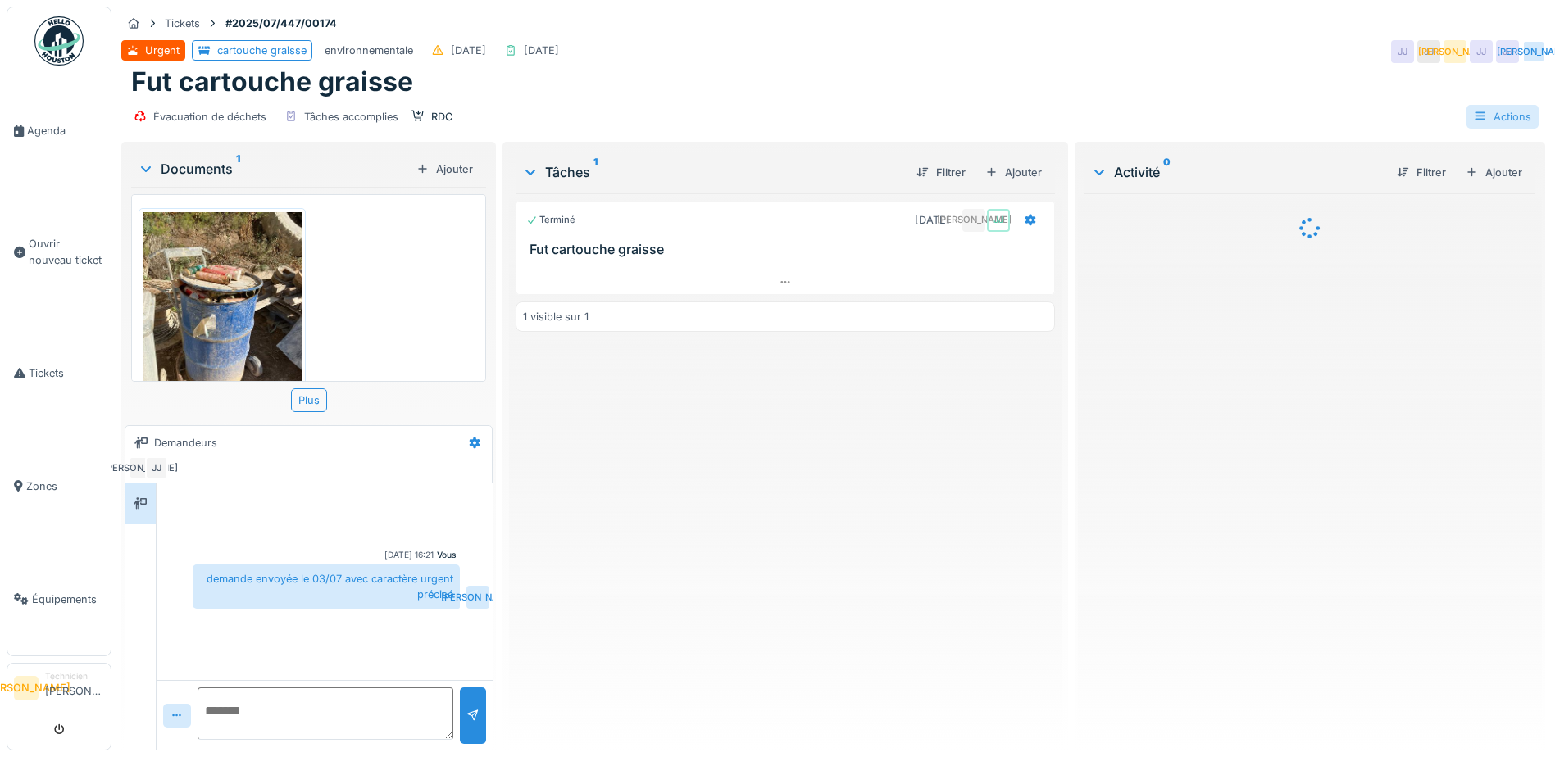
click at [1475, 112] on icon at bounding box center [1479, 116] width 9 height 8
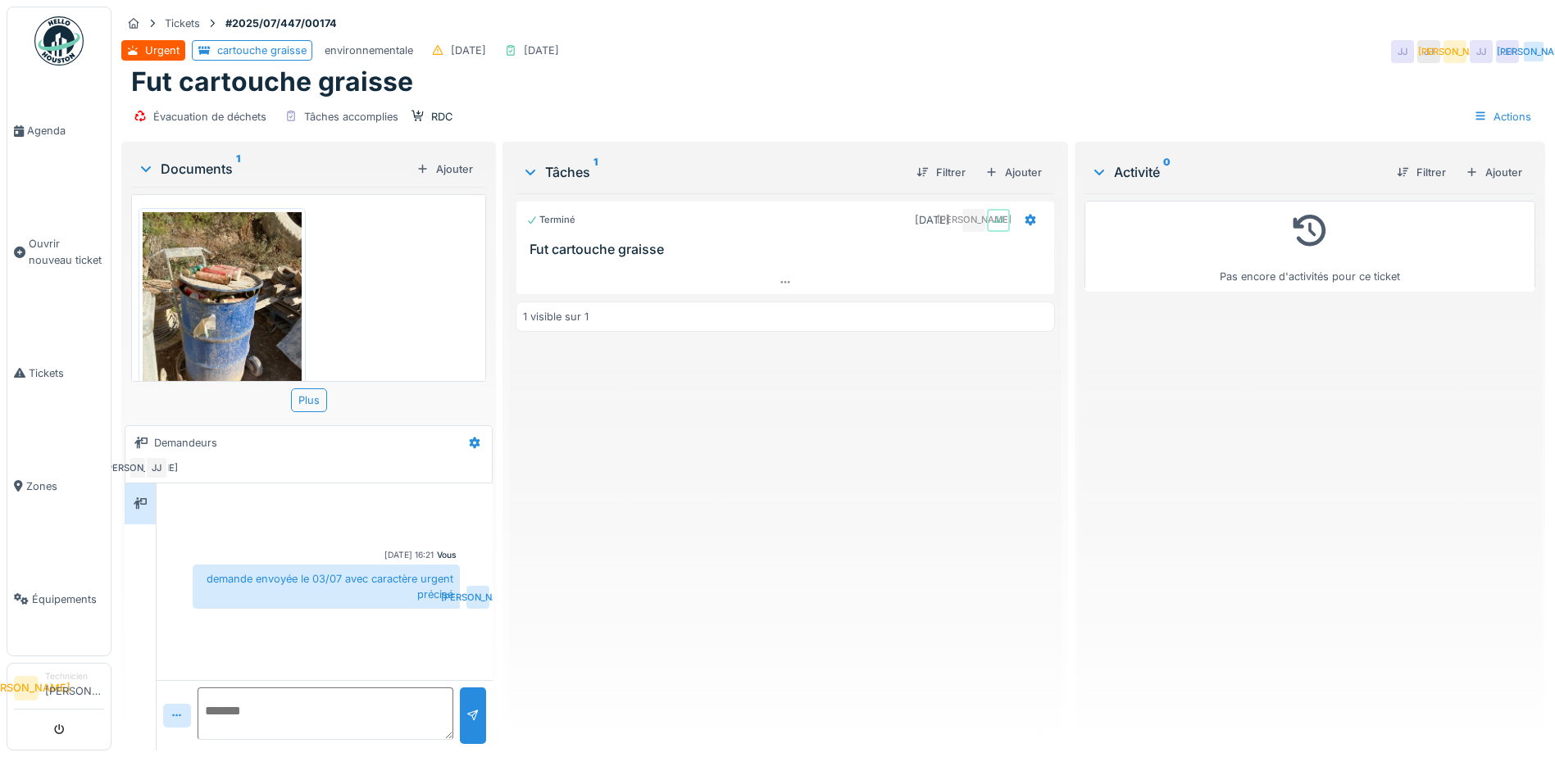
click at [1274, 98] on div "Évacuation de déchets Tâches accomplies RDC Actions" at bounding box center [833, 116] width 1424 height 37
click at [1510, 120] on div "Actions" at bounding box center [1502, 117] width 72 height 24
click at [1019, 175] on div "Ajouter" at bounding box center [1014, 172] width 70 height 22
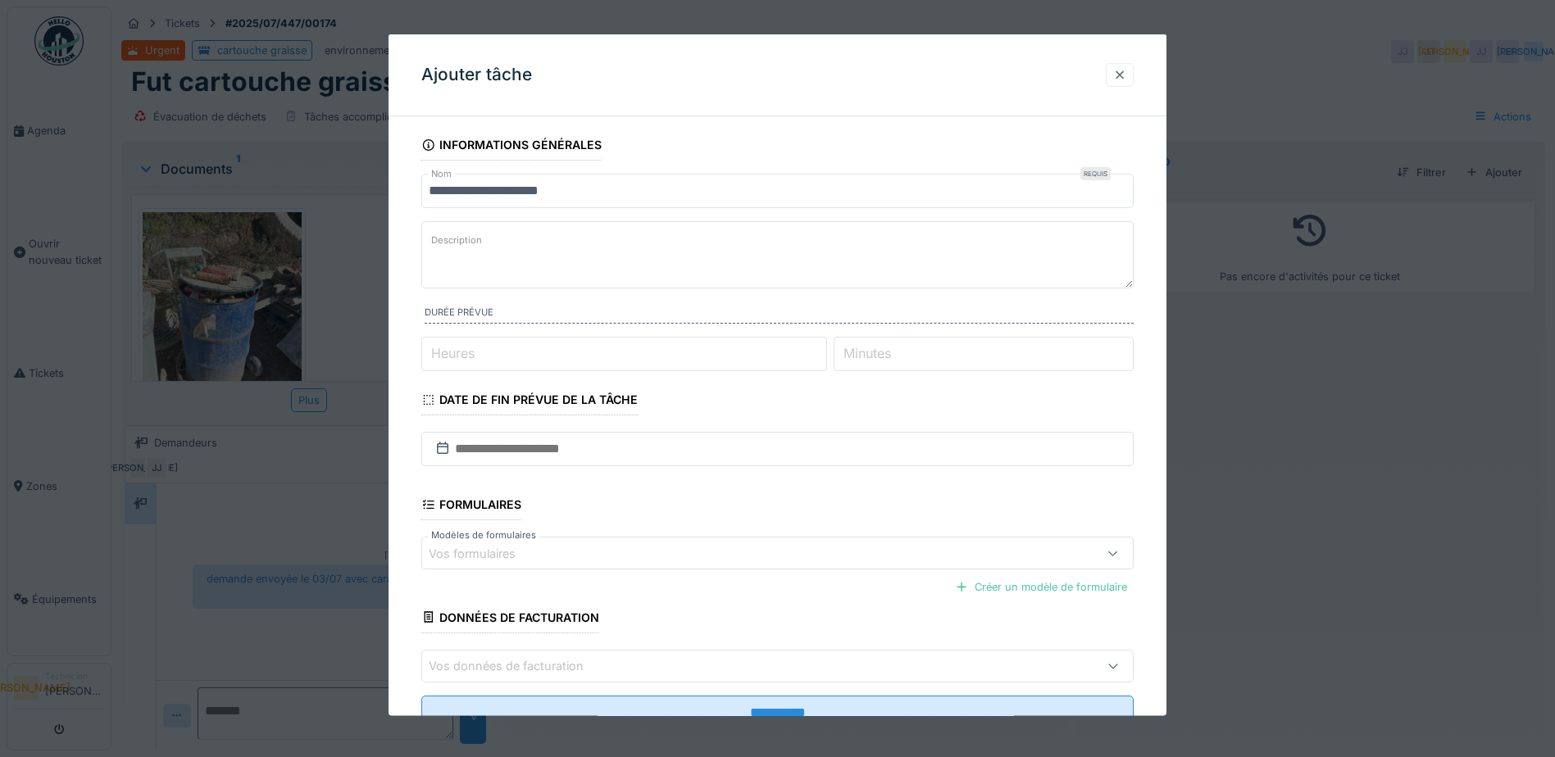
click at [1126, 80] on div at bounding box center [1119, 74] width 13 height 16
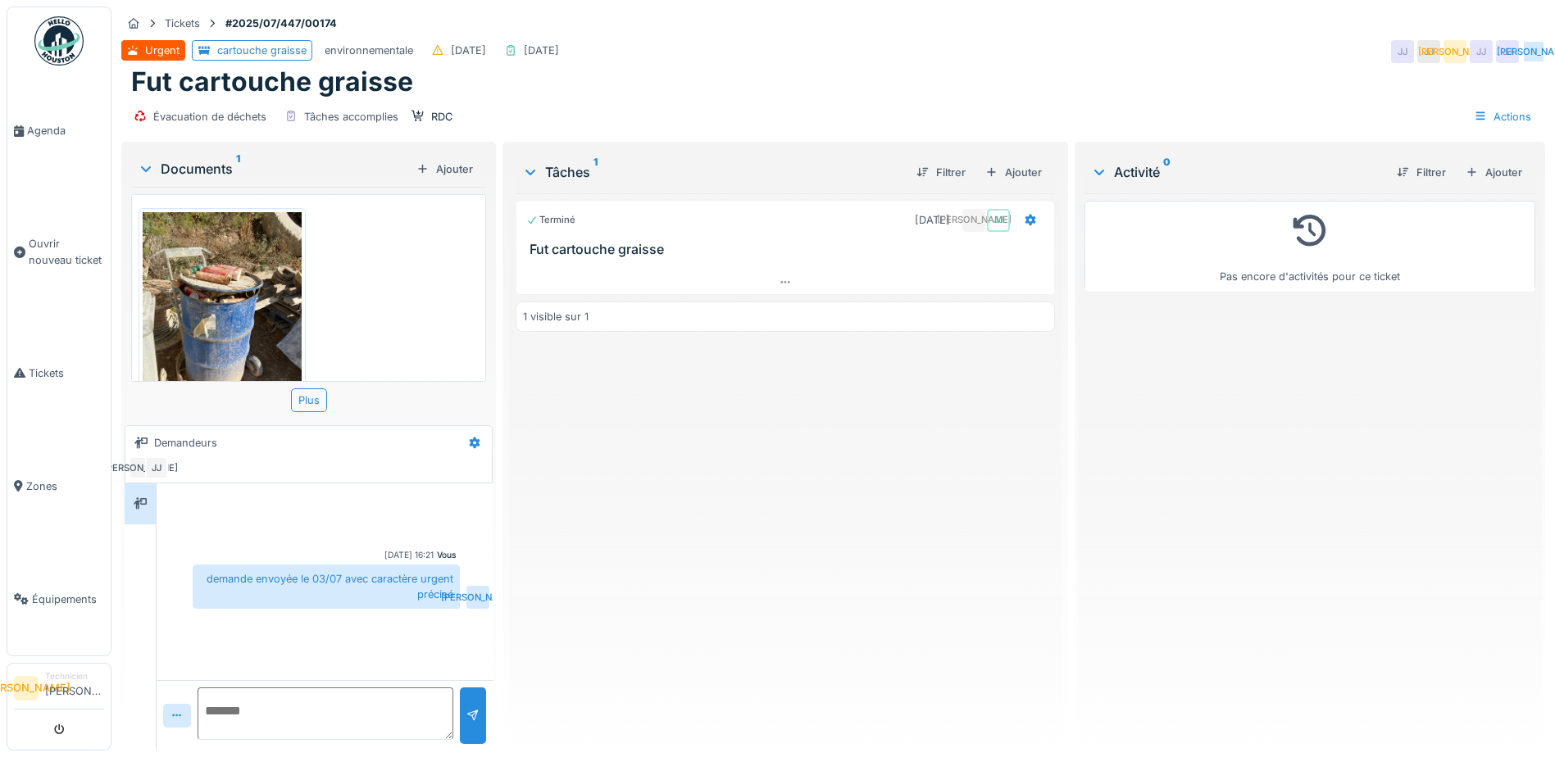
click at [890, 264] on div at bounding box center [784, 263] width 539 height 13
click at [770, 274] on div at bounding box center [785, 282] width 538 height 24
click at [1025, 214] on icon at bounding box center [1030, 219] width 11 height 11
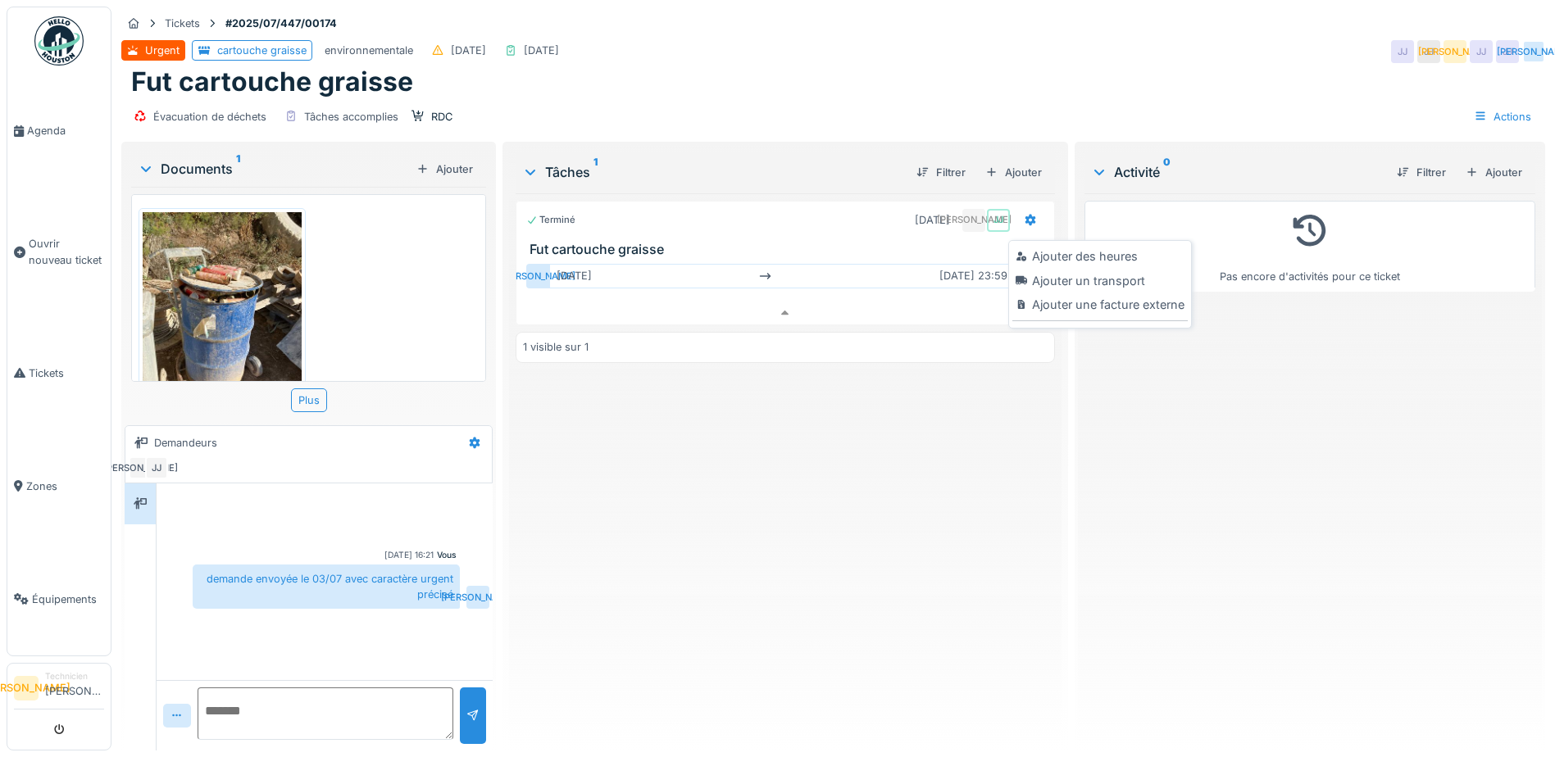
click at [1351, 455] on div "Pas encore d'activités pour ce ticket" at bounding box center [1309, 465] width 451 height 544
